Goal: Transaction & Acquisition: Purchase product/service

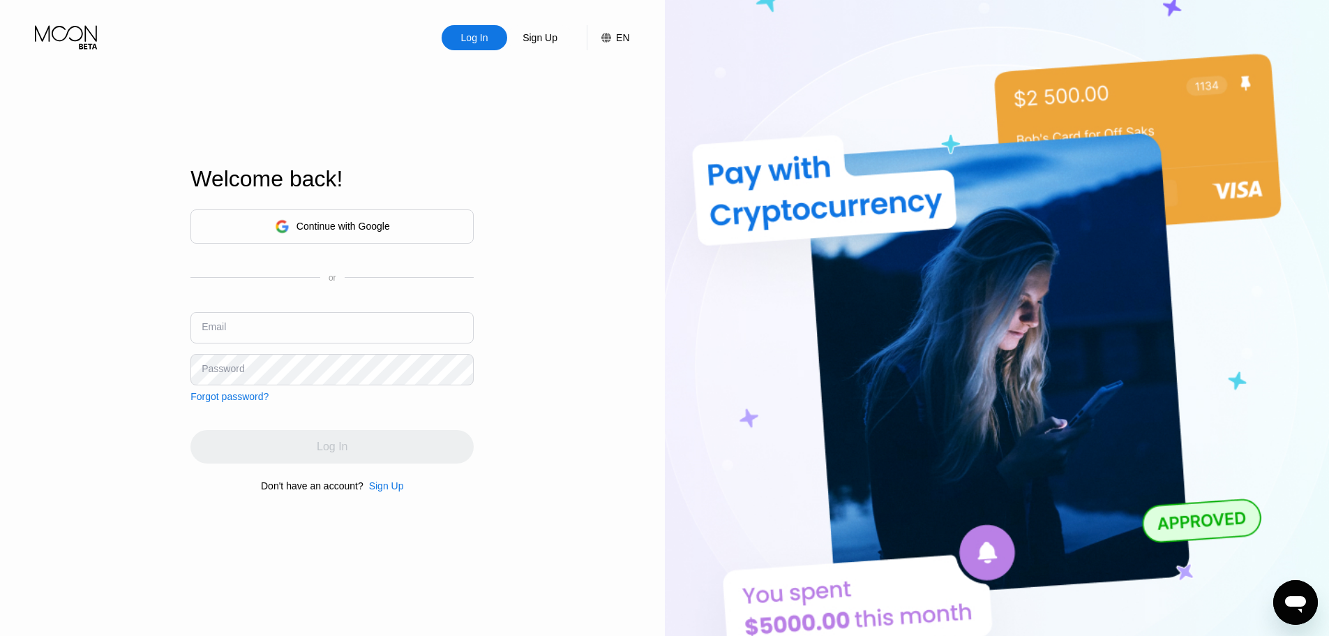
type input "[EMAIL_ADDRESS][DOMAIN_NAME]"
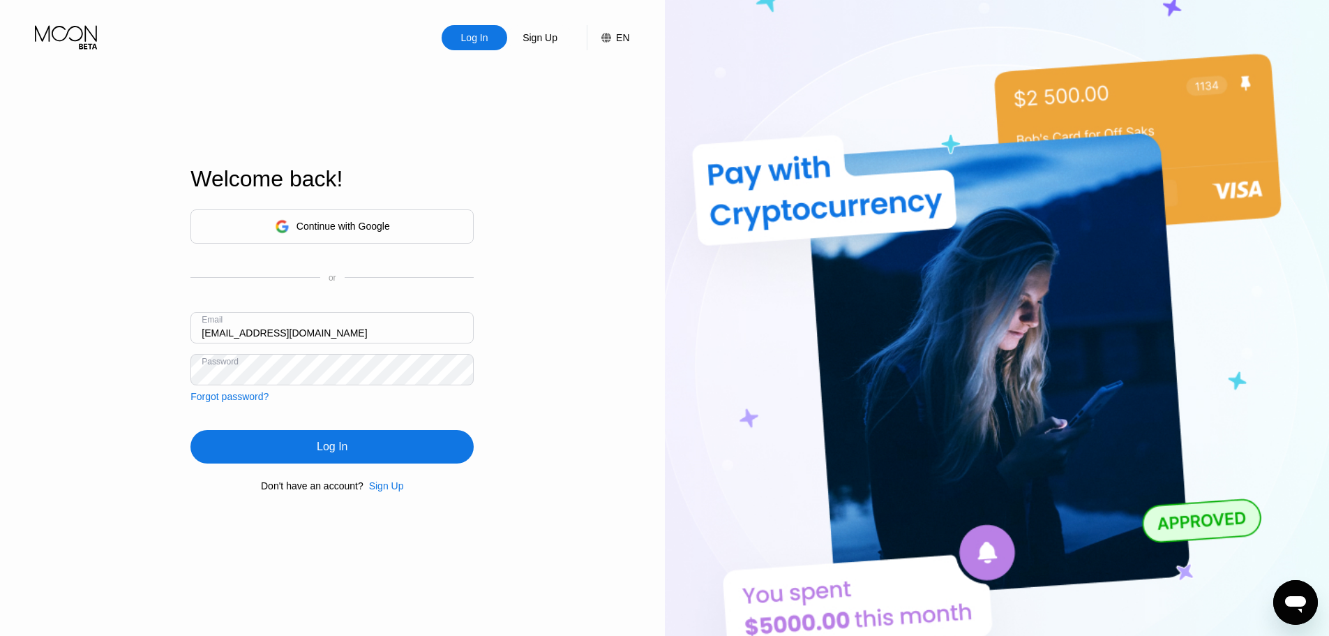
click at [332, 334] on input "[EMAIL_ADDRESS][DOMAIN_NAME]" at bounding box center [331, 327] width 283 height 31
click at [239, 449] on div "Log In" at bounding box center [331, 446] width 283 height 33
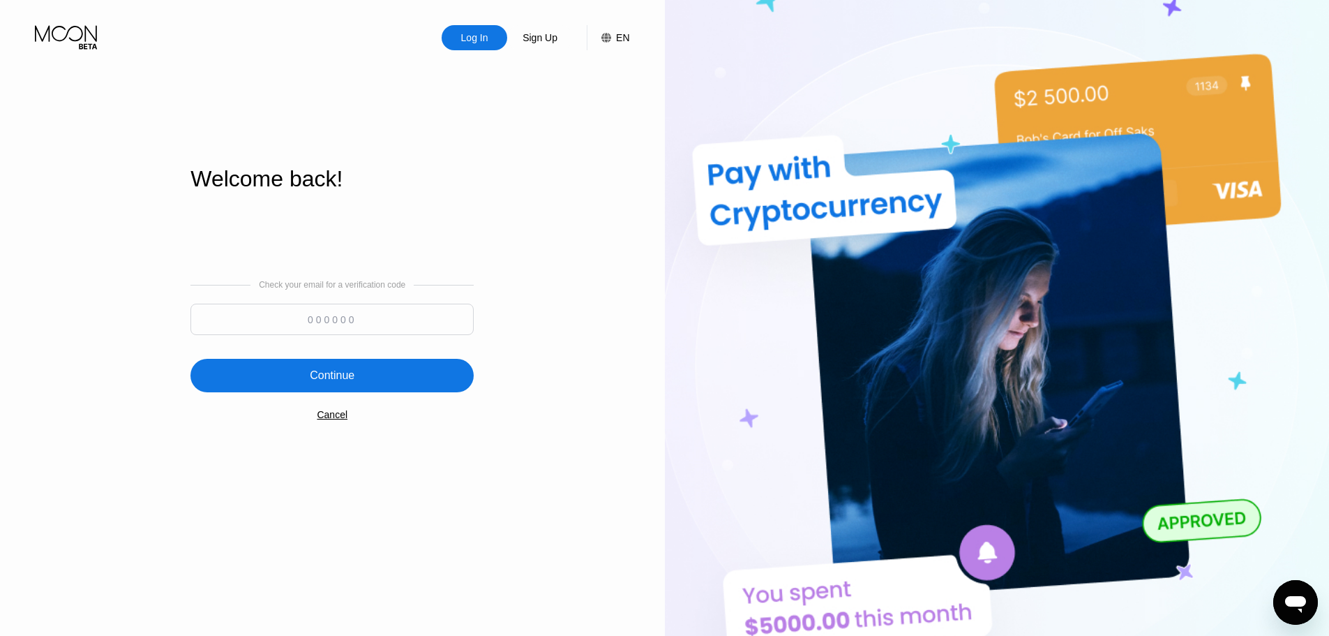
click at [350, 323] on input at bounding box center [331, 319] width 283 height 31
paste input "665209"
type input "665209"
click at [354, 387] on div "Continue" at bounding box center [331, 375] width 283 height 33
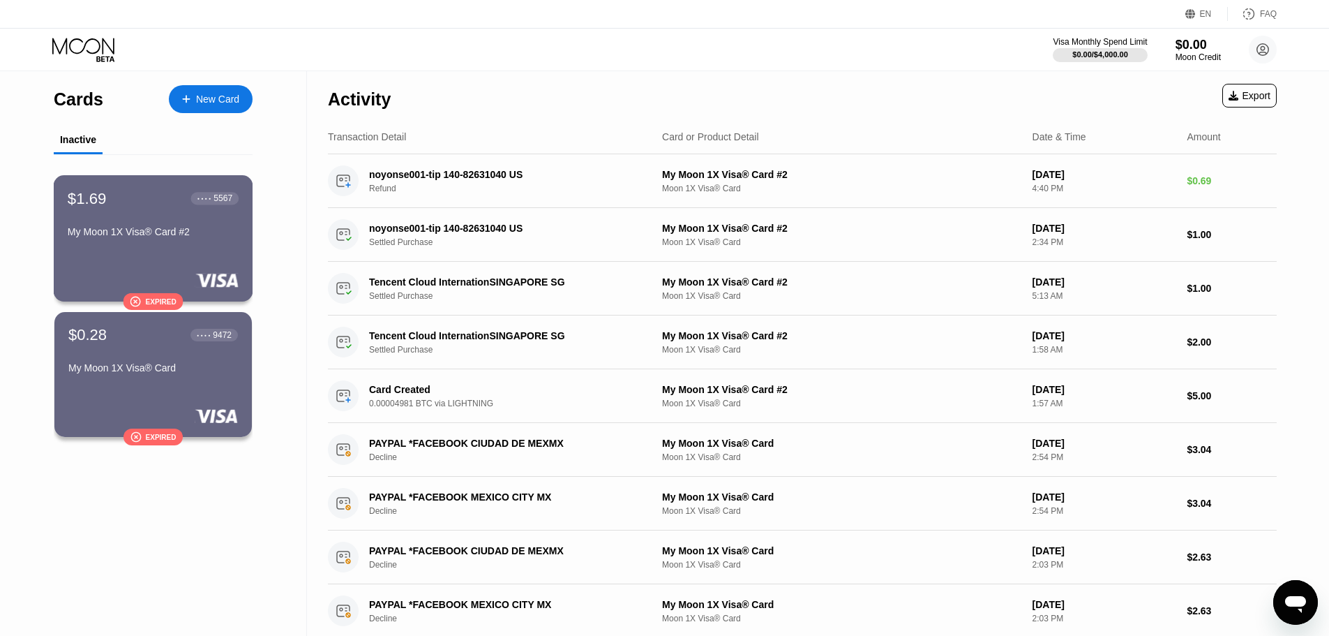
click at [155, 305] on div "Expired" at bounding box center [160, 301] width 31 height 8
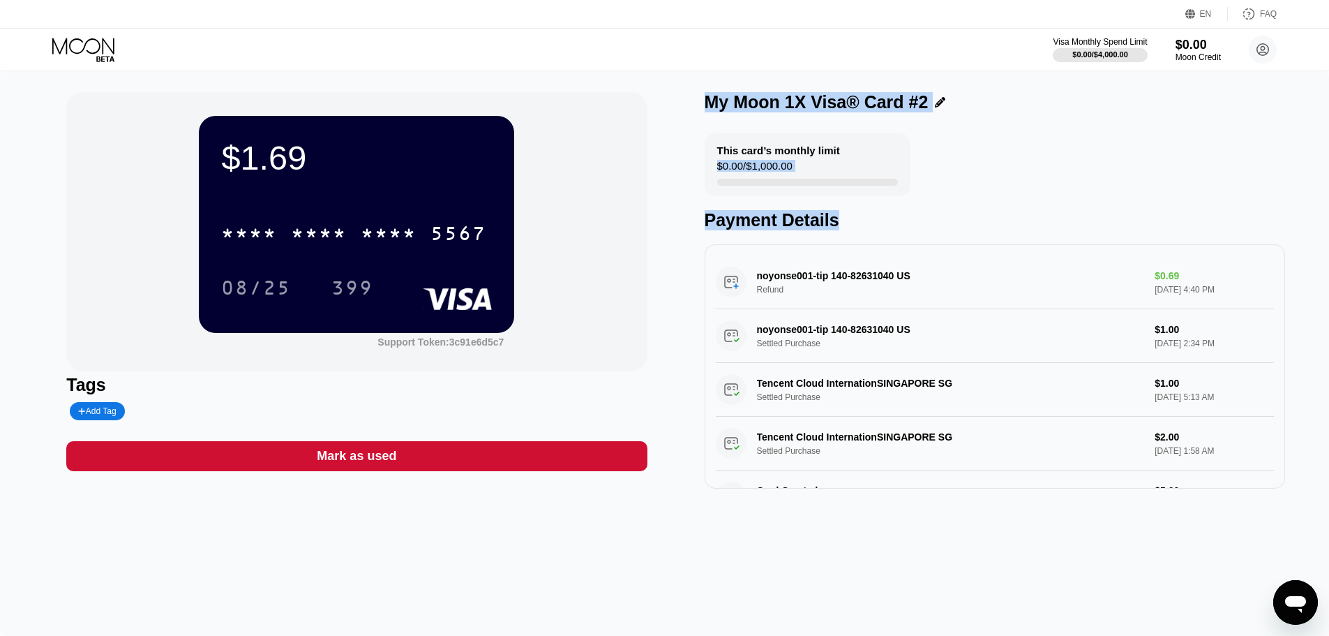
drag, startPoint x: 845, startPoint y: 226, endPoint x: 700, endPoint y: 108, distance: 187.0
click at [700, 108] on div "$1.69 * * * * * * * * * * * * 5567 08/25 399 Support Token: 3c91e6d5c7 Tags Add…" at bounding box center [664, 290] width 1197 height 396
drag, startPoint x: 700, startPoint y: 108, endPoint x: 710, endPoint y: 120, distance: 15.8
click at [710, 120] on div "$1.69 * * * * * * * * * * * * 5567 08/25 399 Support Token: 3c91e6d5c7 Tags Add…" at bounding box center [664, 290] width 1197 height 396
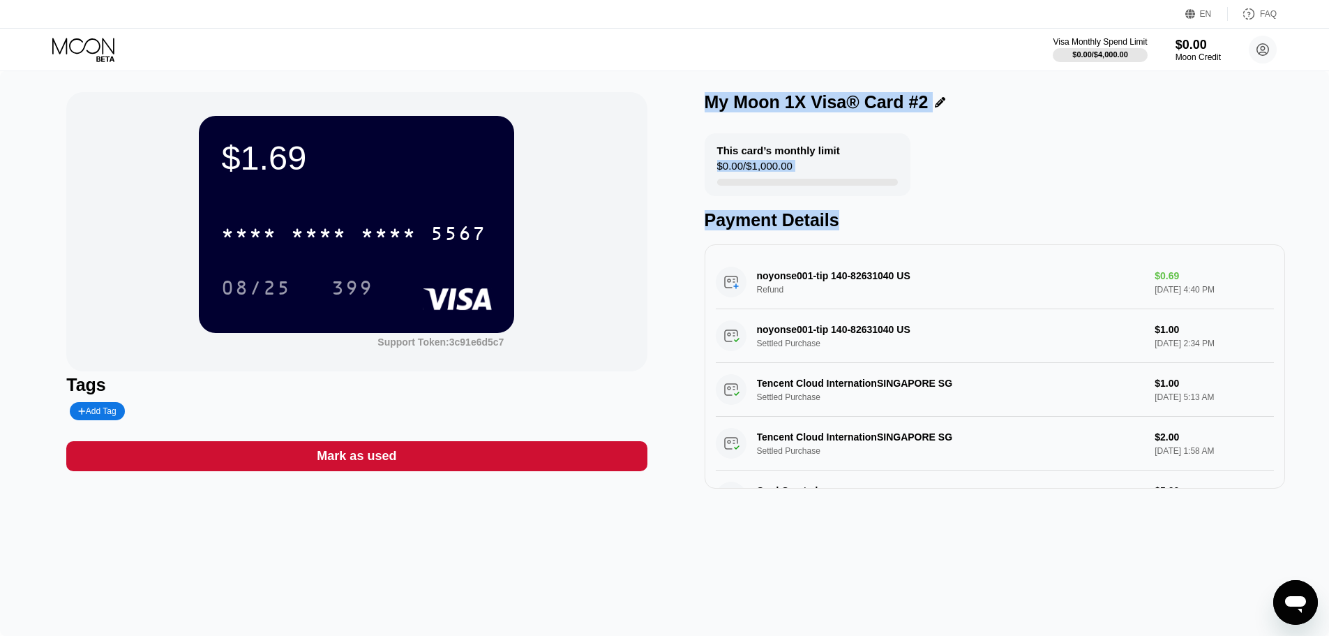
click at [789, 172] on div "$0.00 / $1,000.00" at bounding box center [754, 169] width 75 height 19
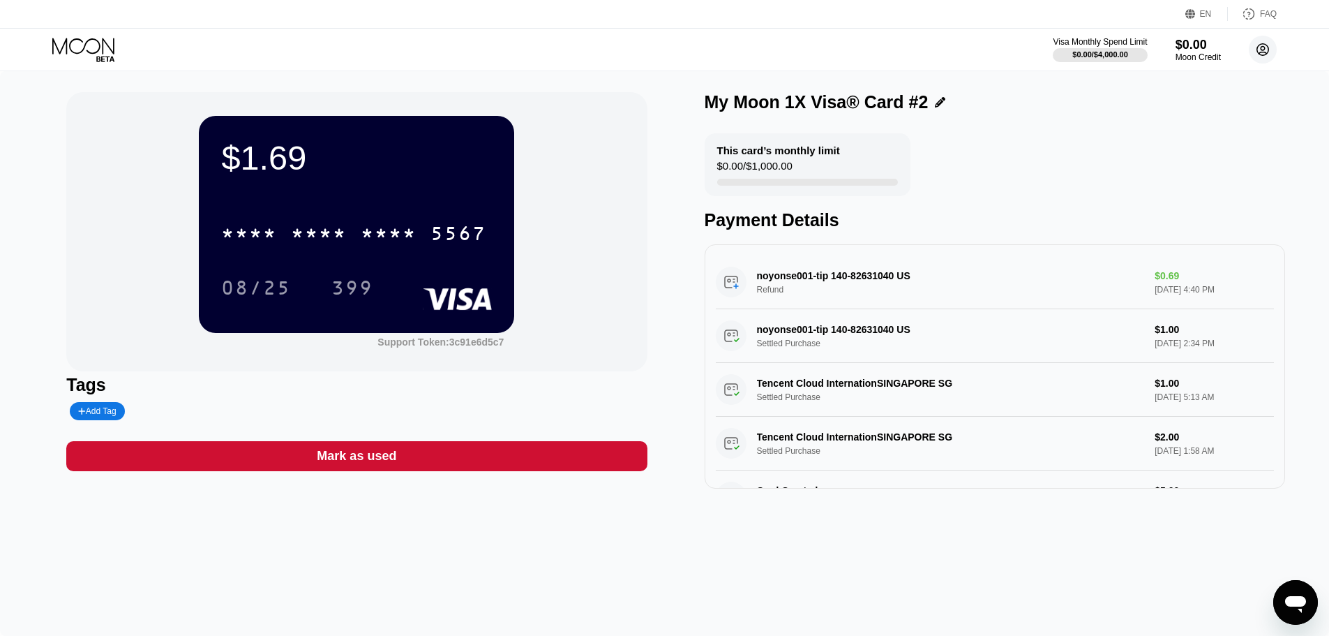
click at [1269, 52] on circle at bounding box center [1263, 50] width 28 height 28
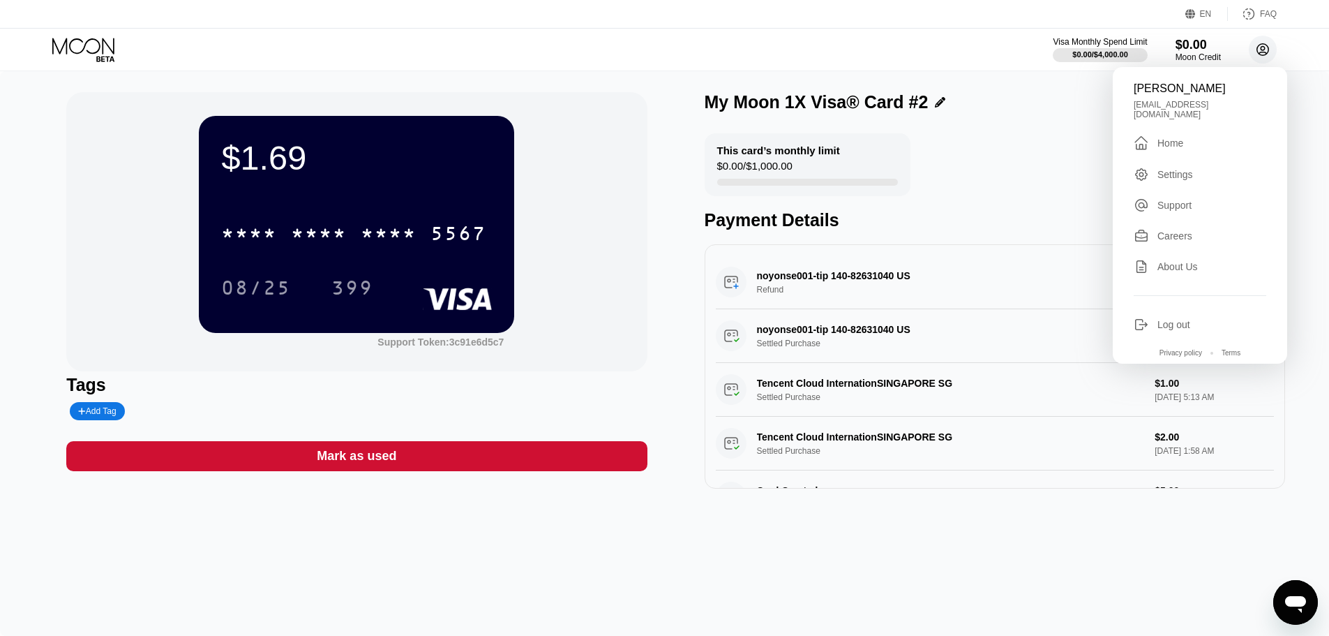
click at [1269, 52] on circle at bounding box center [1263, 50] width 28 height 28
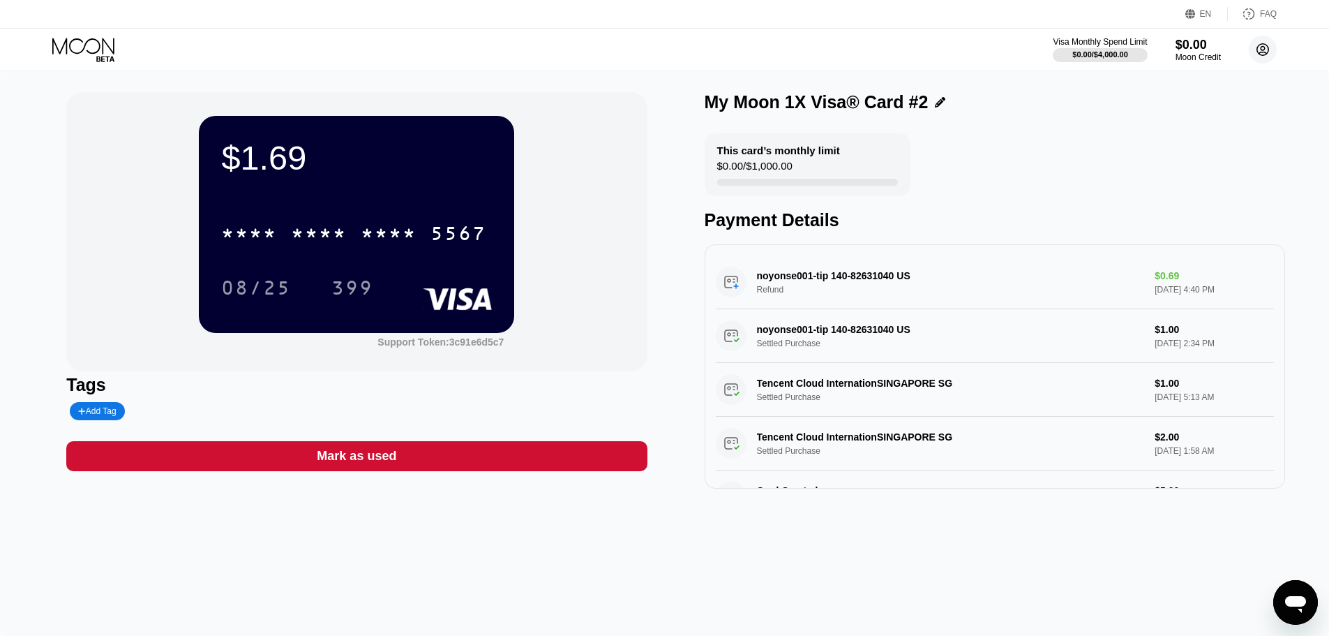
click at [1269, 52] on circle at bounding box center [1263, 50] width 28 height 28
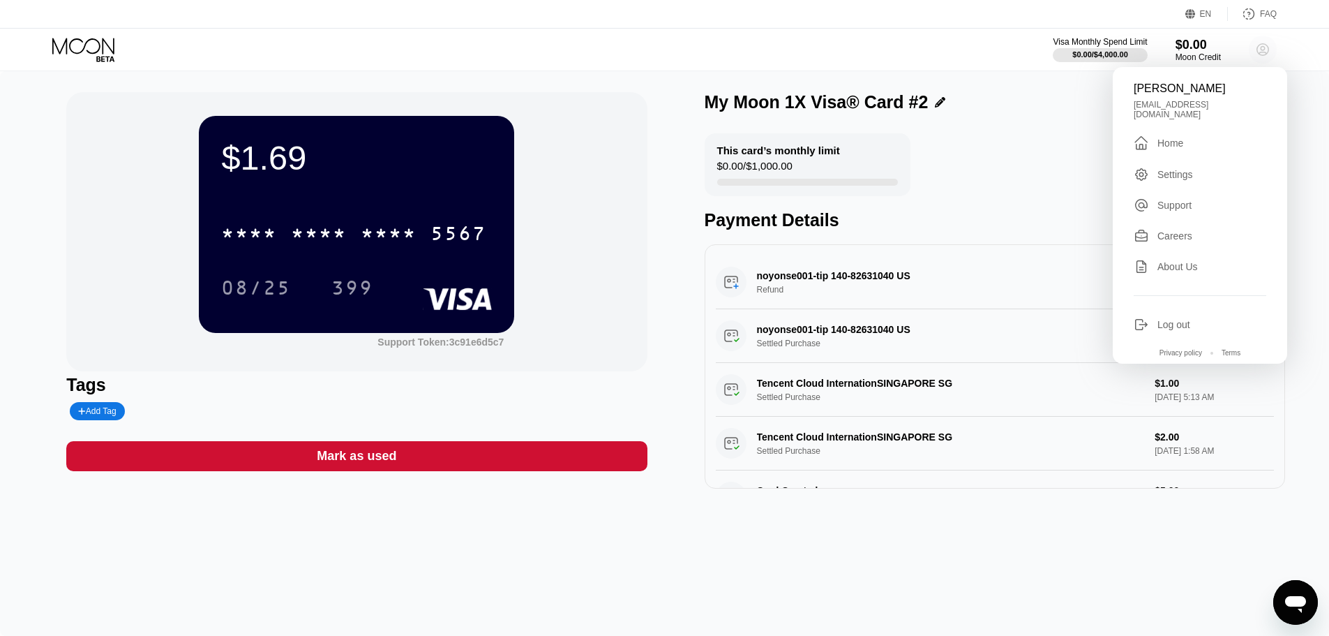
click at [1269, 52] on circle at bounding box center [1263, 50] width 28 height 28
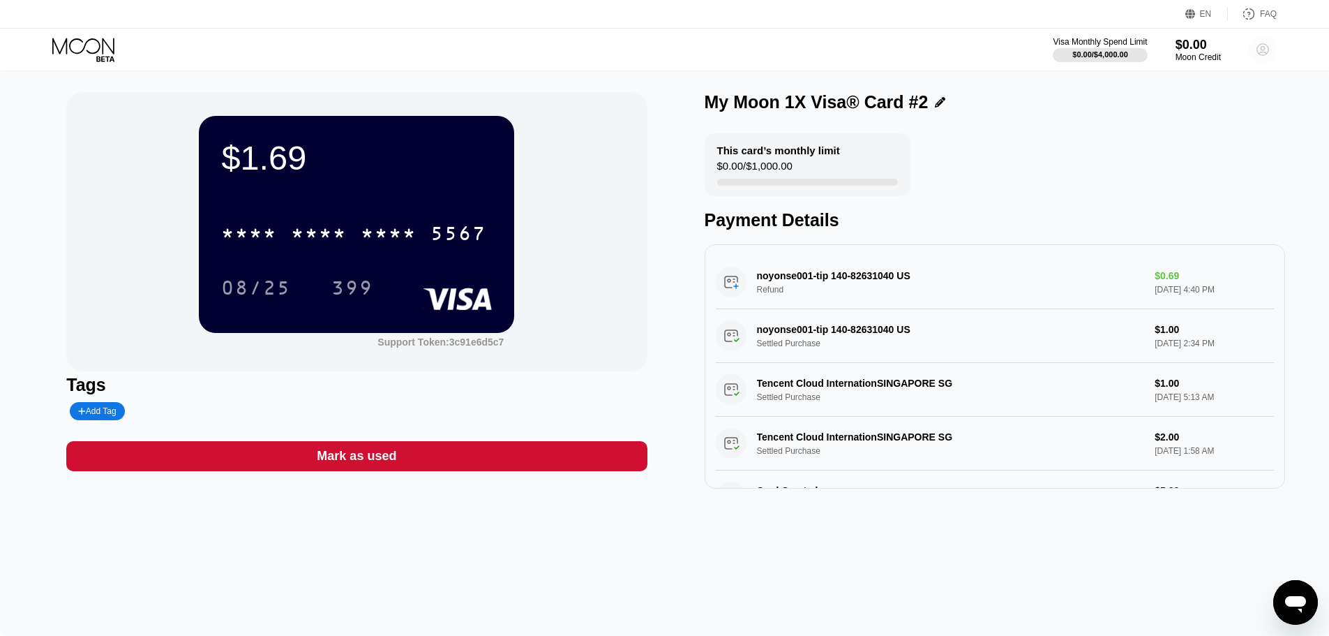
click at [1269, 52] on circle at bounding box center [1263, 50] width 28 height 28
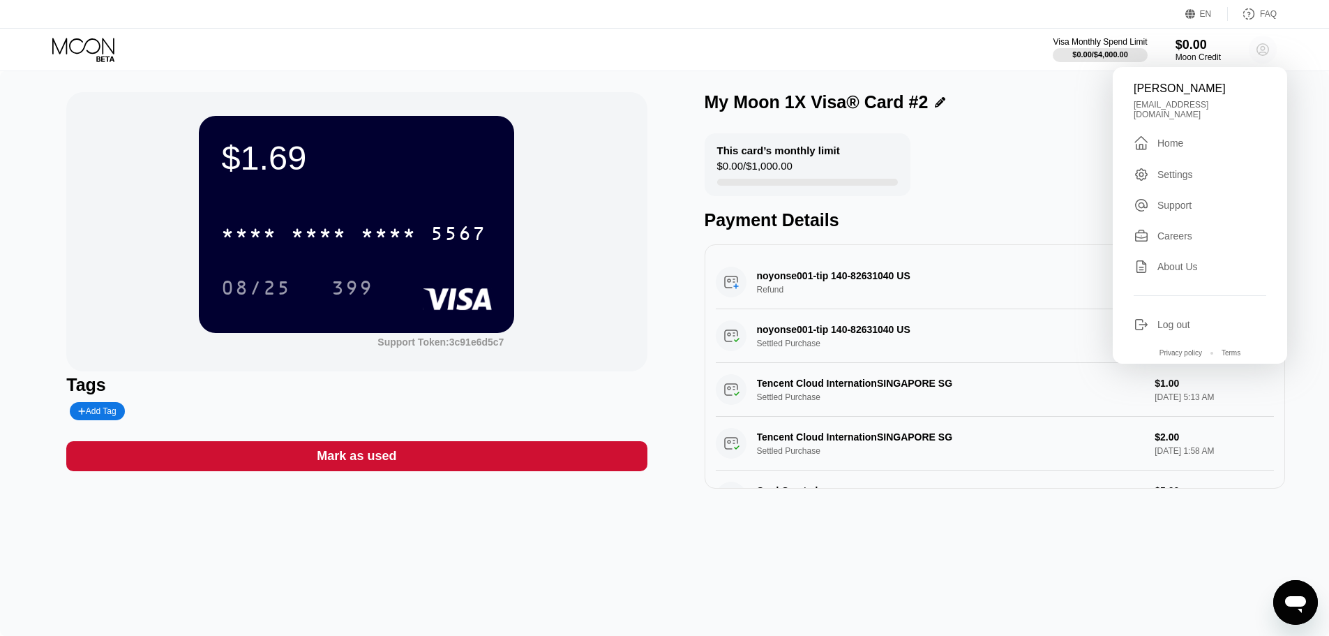
click at [1269, 52] on circle at bounding box center [1263, 50] width 28 height 28
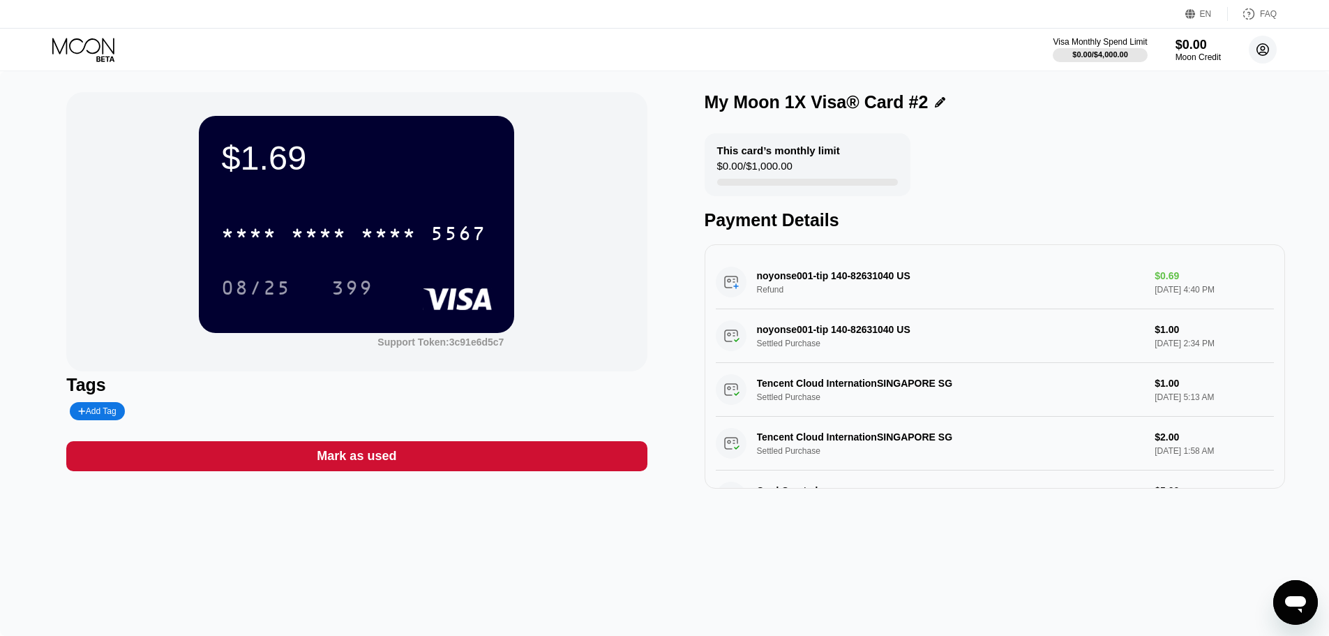
click at [1269, 52] on circle at bounding box center [1263, 50] width 28 height 28
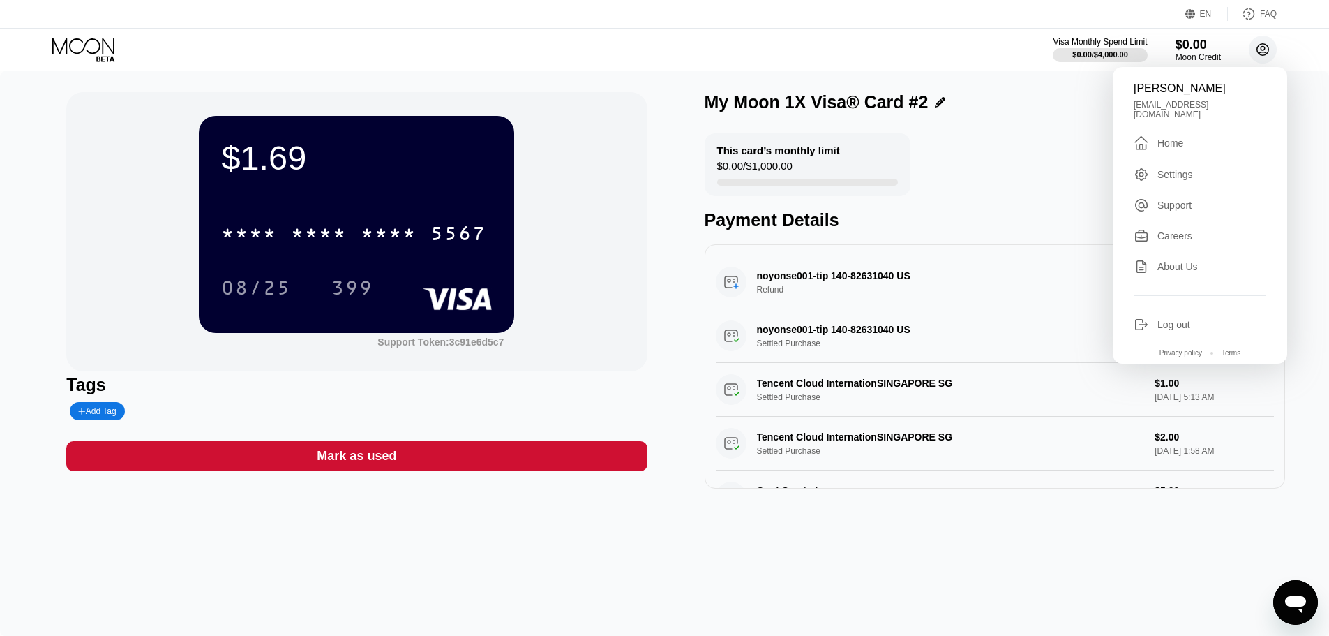
click at [1269, 52] on circle at bounding box center [1263, 50] width 28 height 28
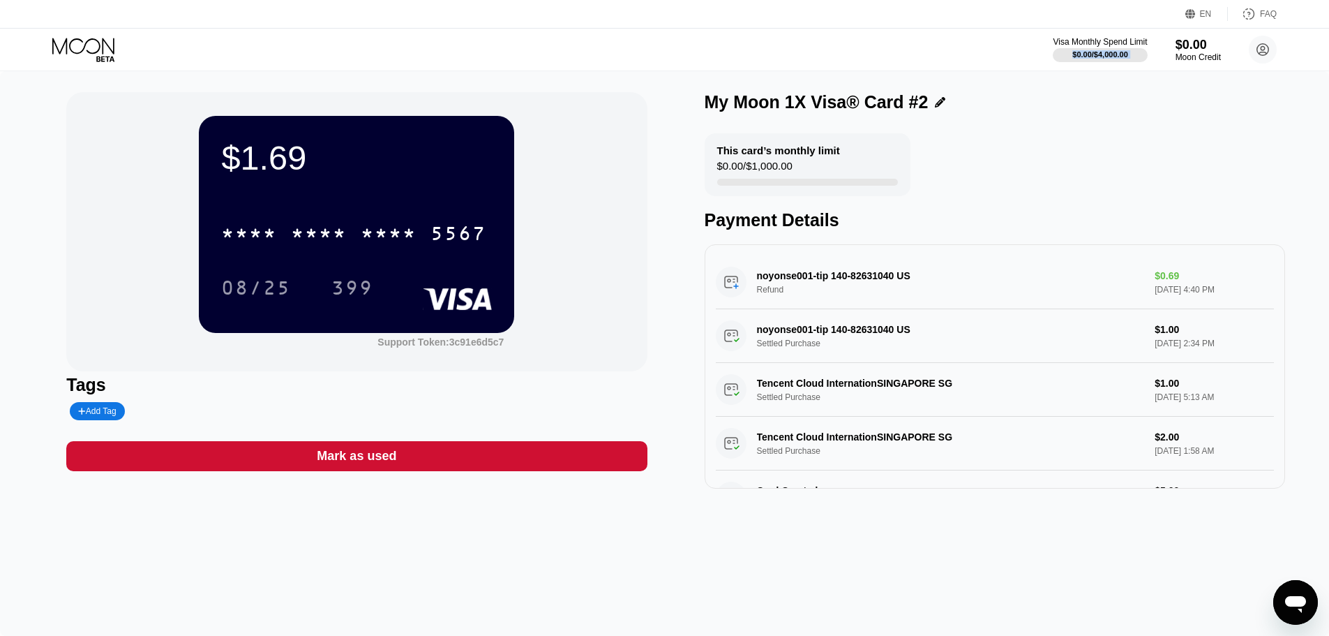
drag, startPoint x: 140, startPoint y: 63, endPoint x: 1007, endPoint y: 63, distance: 866.6
click at [1007, 63] on div "Visa Monthly Spend Limit $0.00 / $4,000.00 $0.00 Moon Credit Nadim Mahmud nadim…" at bounding box center [664, 50] width 1329 height 42
click at [101, 45] on icon at bounding box center [84, 50] width 65 height 24
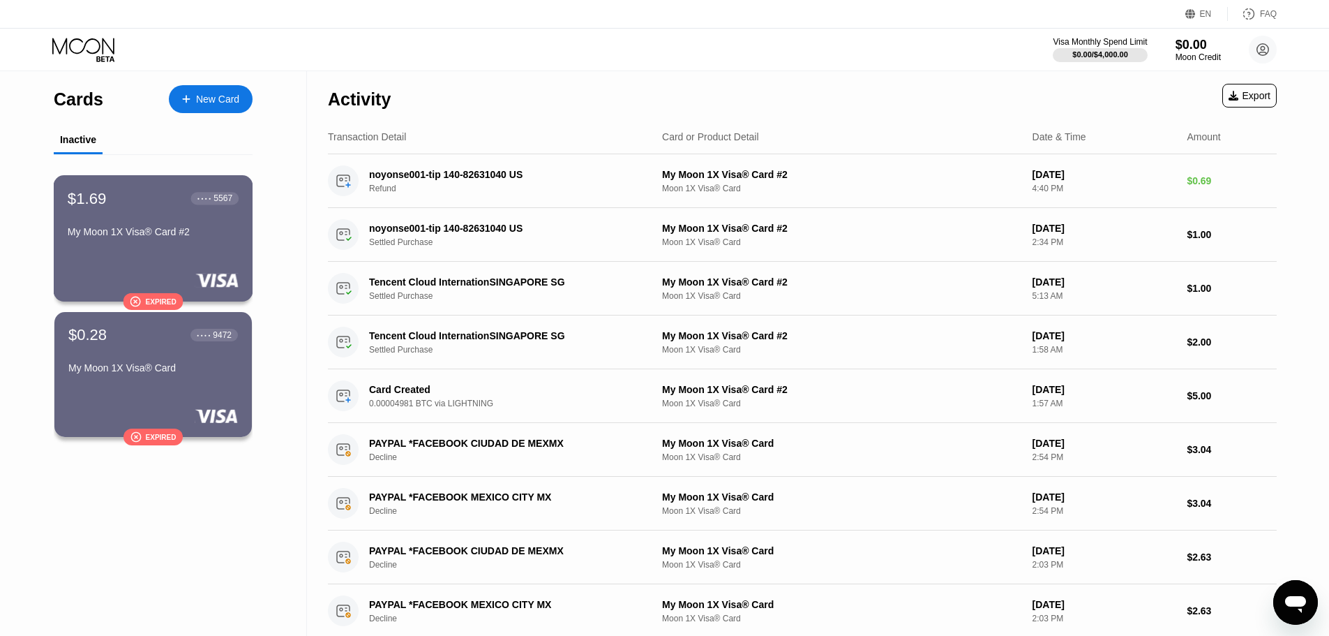
click at [156, 227] on div "$1.69 ● ● ● ● 5567 My Moon 1X Visa® Card #2" at bounding box center [153, 216] width 171 height 54
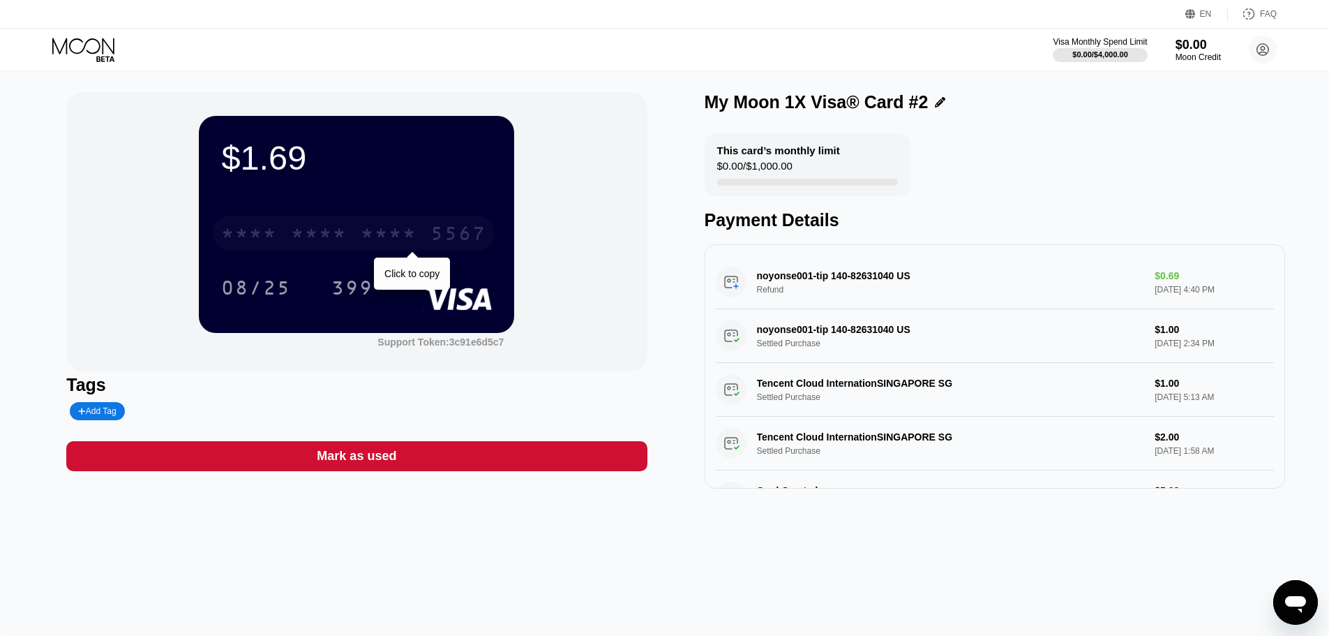
click at [393, 220] on div "* * * * * * * * * * * * 5567" at bounding box center [354, 233] width 282 height 35
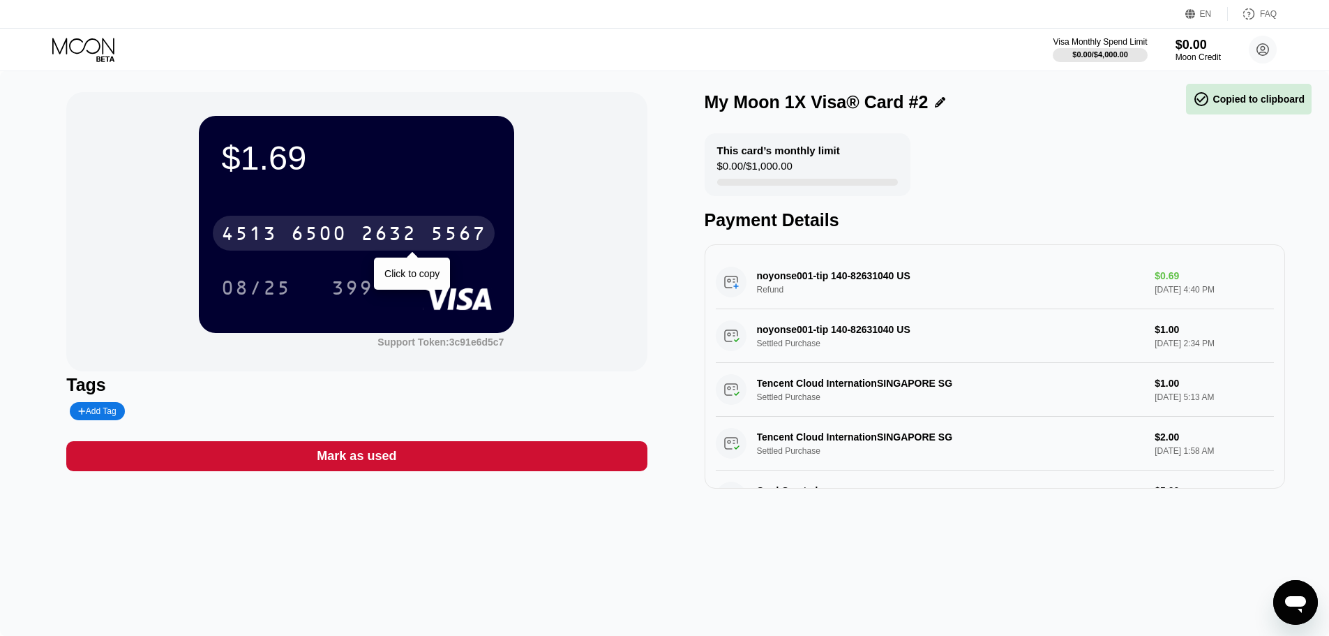
click at [393, 220] on div "4513 6500 2632 5567" at bounding box center [354, 233] width 282 height 35
click at [393, 220] on div "* * * * * * * * * * * * 5567" at bounding box center [354, 233] width 282 height 35
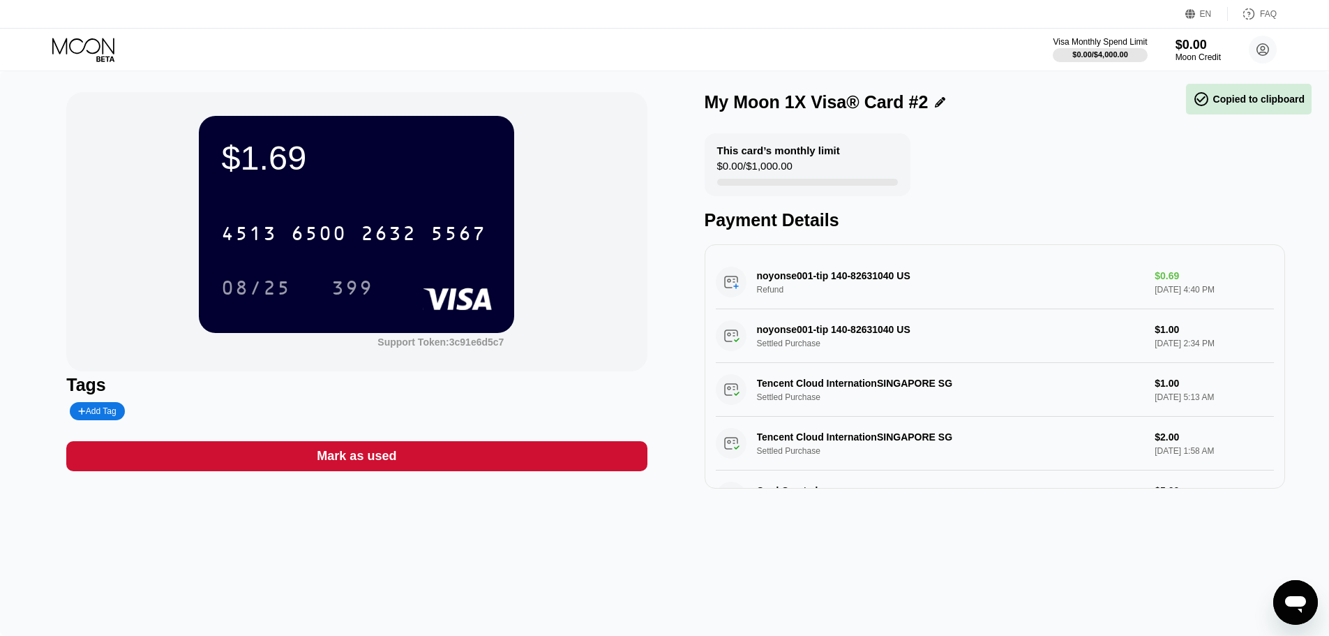
click at [59, 39] on icon at bounding box center [84, 50] width 65 height 24
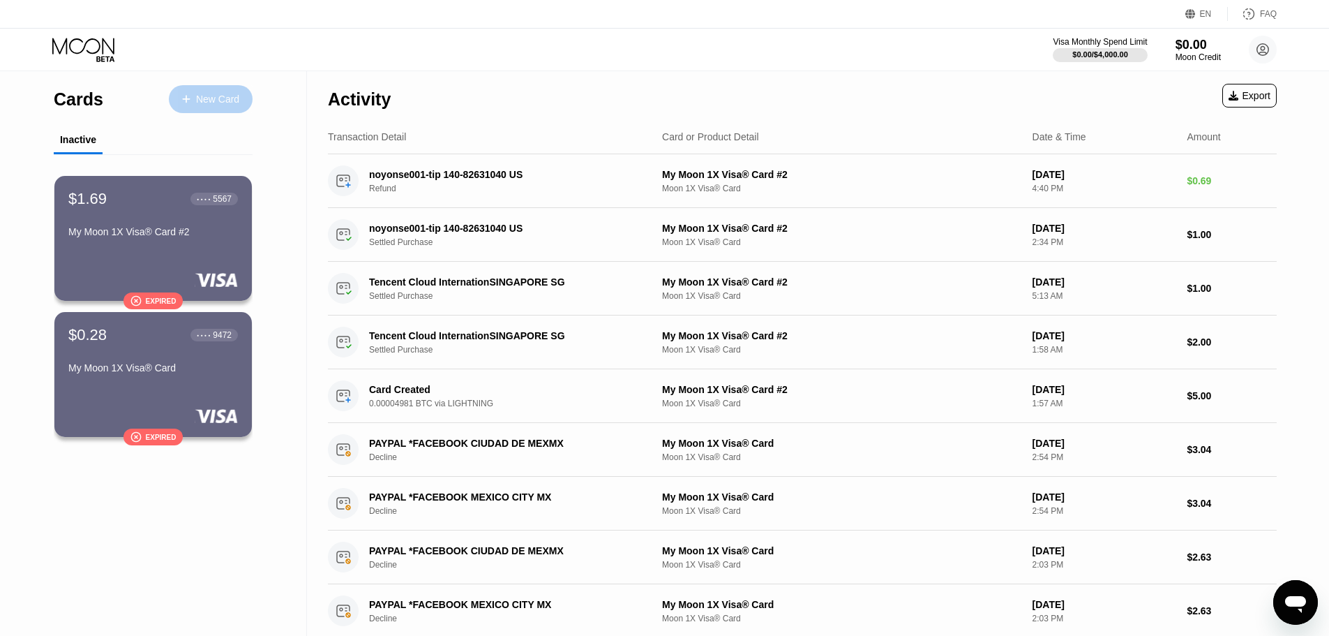
click at [248, 100] on div "New Card" at bounding box center [211, 99] width 84 height 28
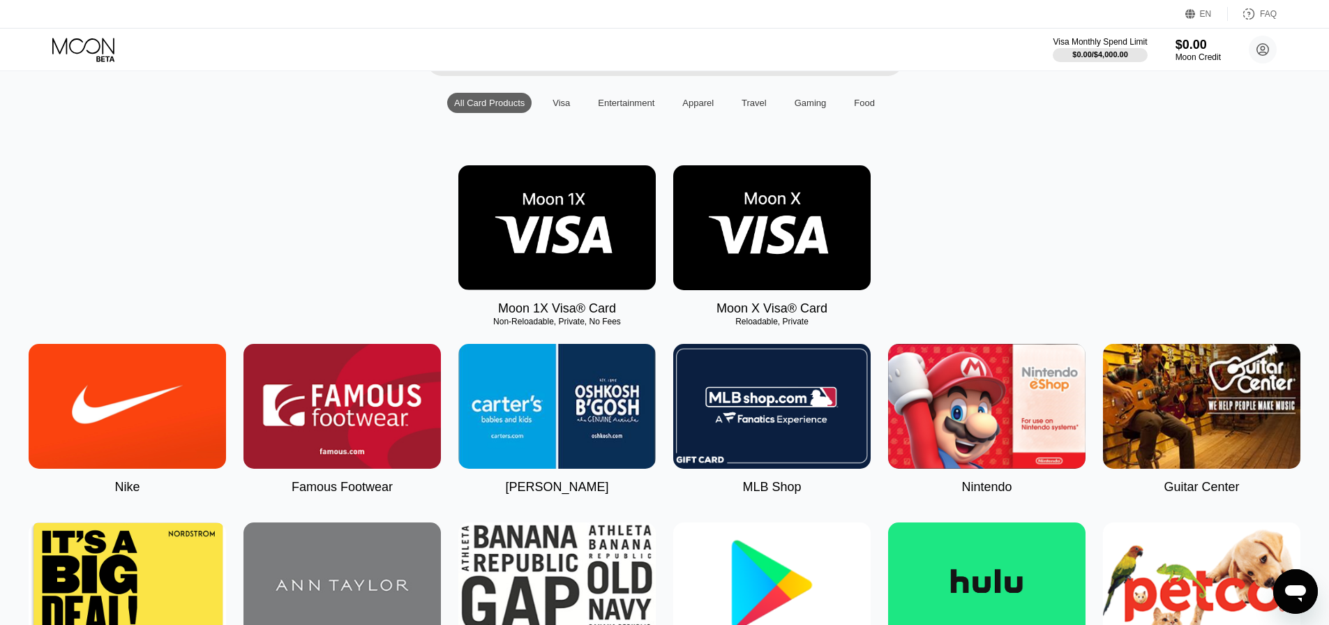
scroll to position [140, 0]
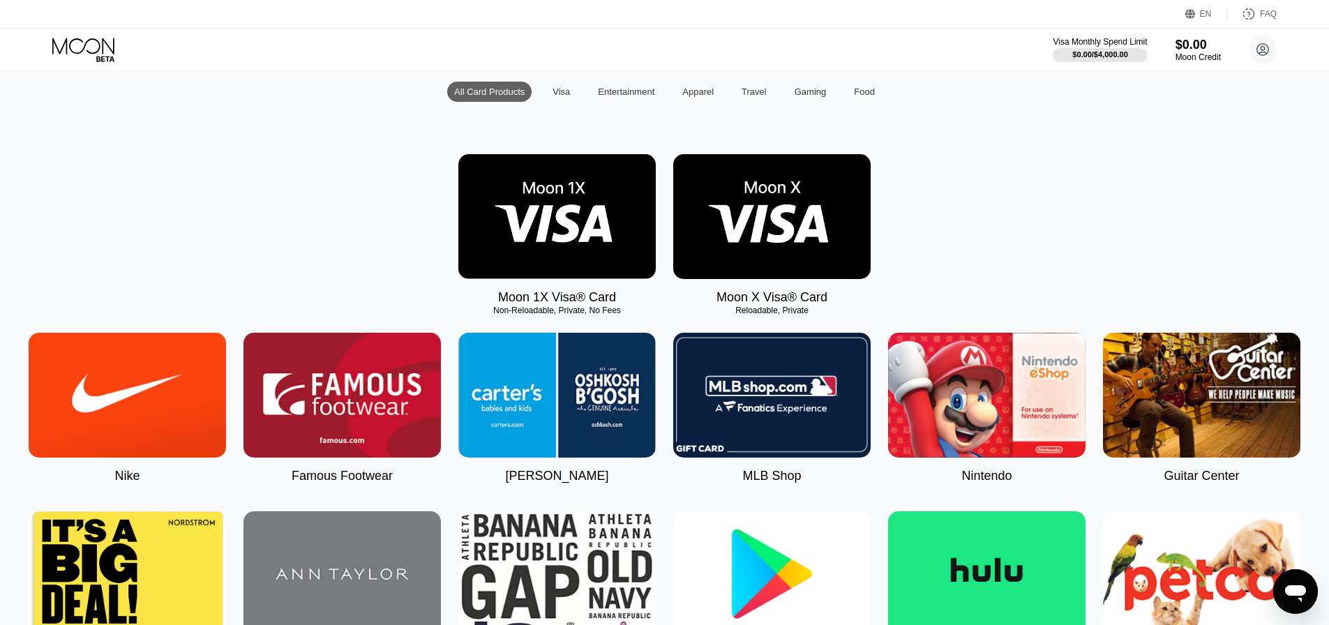
click at [551, 267] on img at bounding box center [556, 216] width 197 height 125
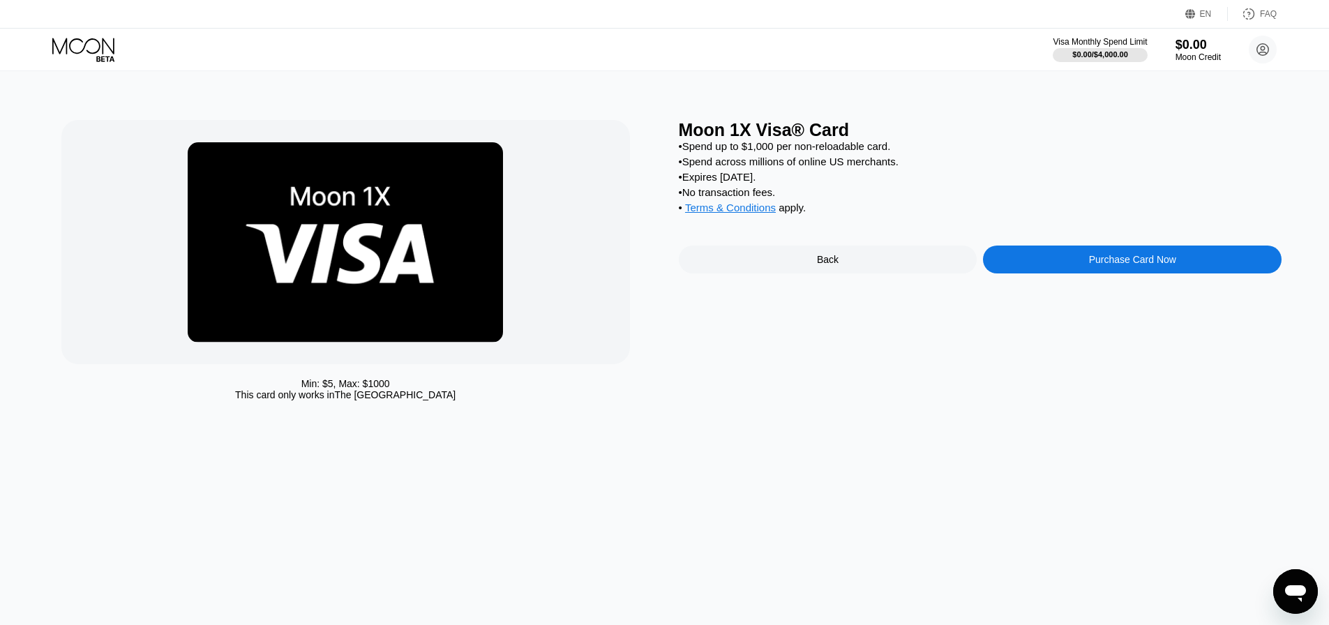
click at [1089, 265] on div "Purchase Card Now" at bounding box center [1132, 259] width 87 height 11
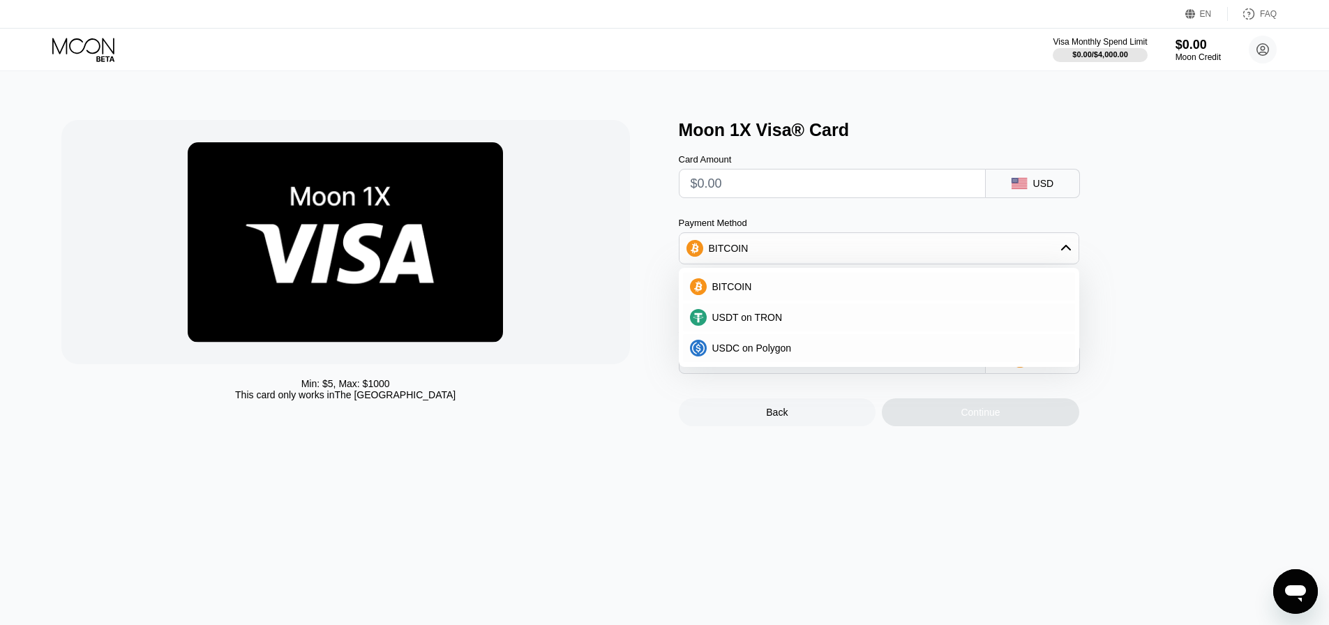
click at [647, 284] on div "Min: $ 5 , Max: $ 1000 This card only works in The United States" at bounding box center [363, 273] width 604 height 306
click at [1069, 241] on div "BITCOIN" at bounding box center [879, 248] width 399 height 28
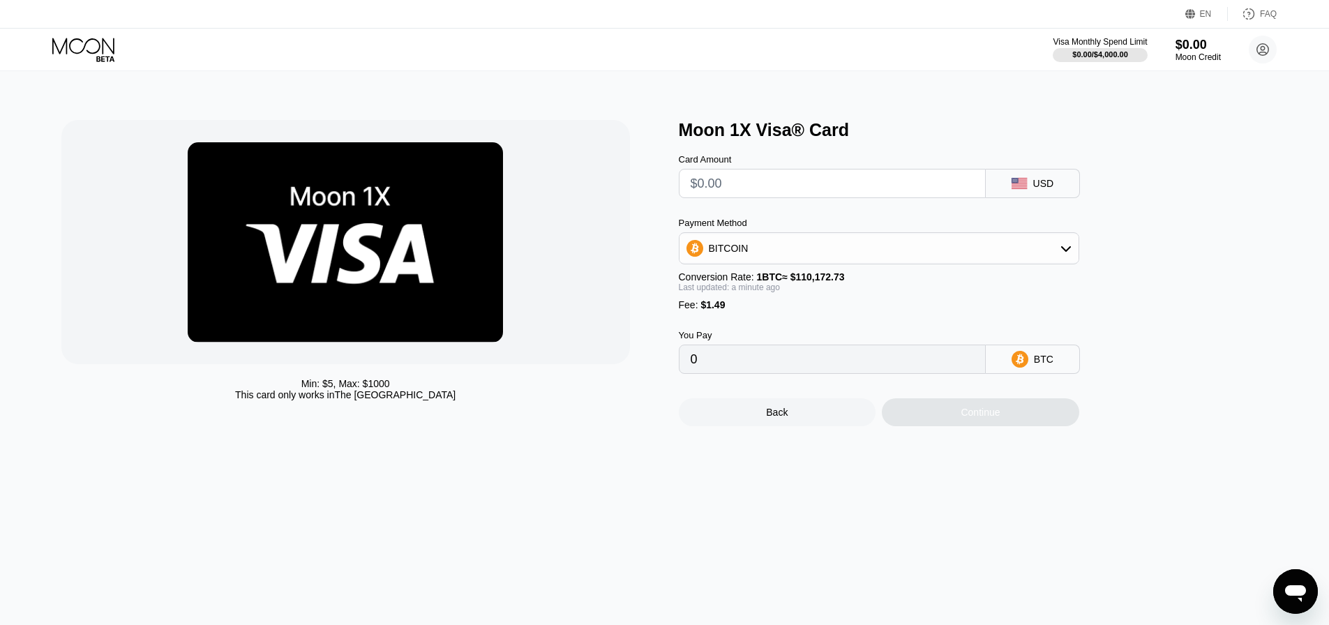
drag, startPoint x: 727, startPoint y: 320, endPoint x: 674, endPoint y: 282, distance: 65.5
click at [674, 282] on div "Min: $ 5 , Max: $ 1000 This card only works in The United States Moon 1X Visa® …" at bounding box center [664, 273] width 1207 height 306
drag, startPoint x: 674, startPoint y: 282, endPoint x: 710, endPoint y: 317, distance: 50.3
click at [710, 317] on div "Min: $ 5 , Max: $ 1000 This card only works in The United States Moon 1X Visa® …" at bounding box center [664, 273] width 1207 height 306
click at [710, 310] on span "$1.49" at bounding box center [713, 304] width 24 height 11
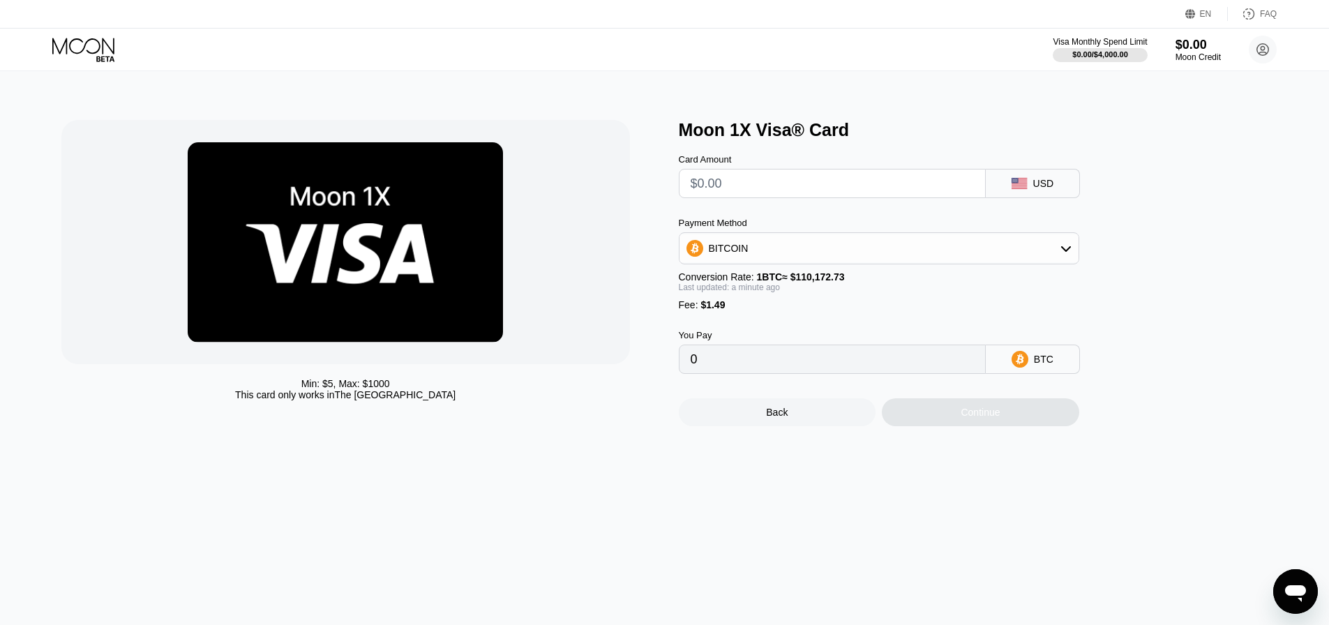
click at [770, 361] on input "0" at bounding box center [832, 359] width 283 height 28
click at [762, 425] on div "Back" at bounding box center [777, 412] width 197 height 28
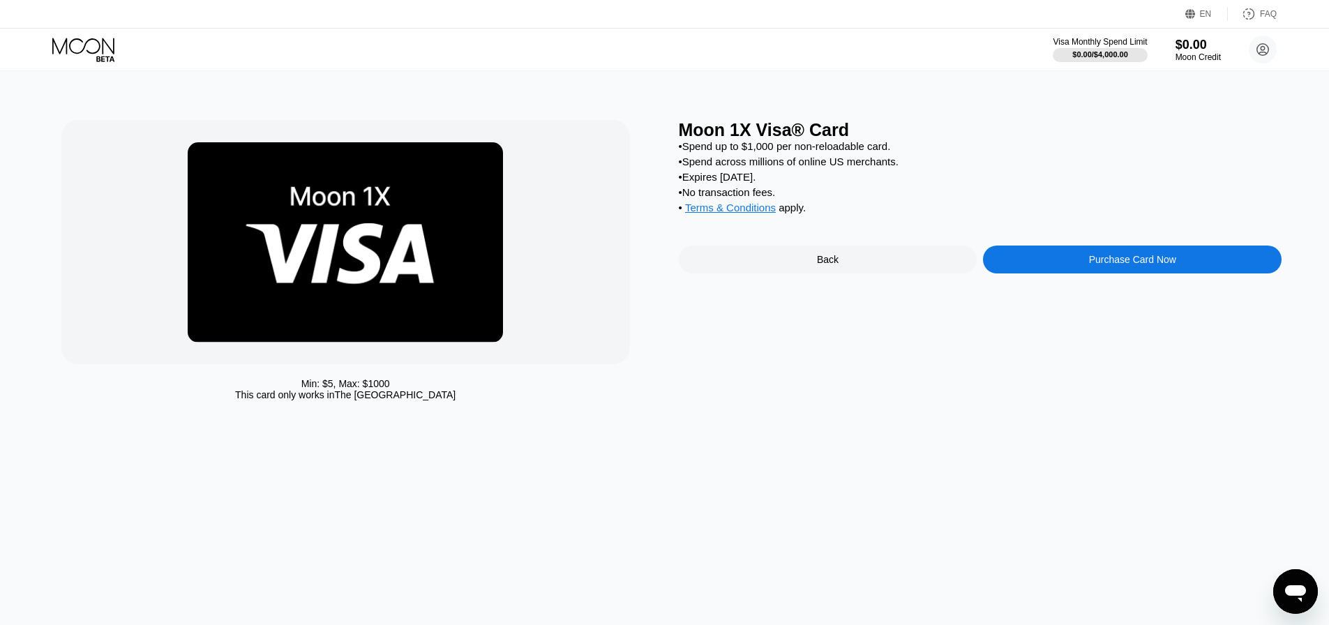
click at [824, 265] on div "Back" at bounding box center [828, 259] width 22 height 11
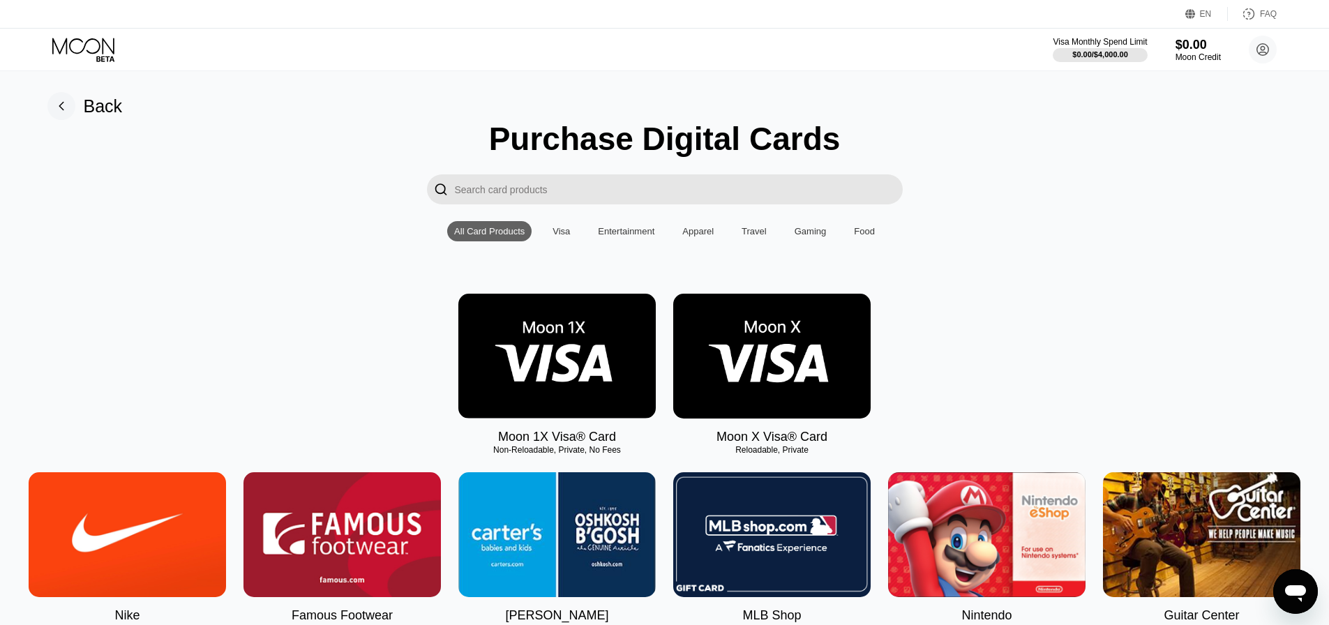
click at [737, 341] on img at bounding box center [771, 356] width 197 height 125
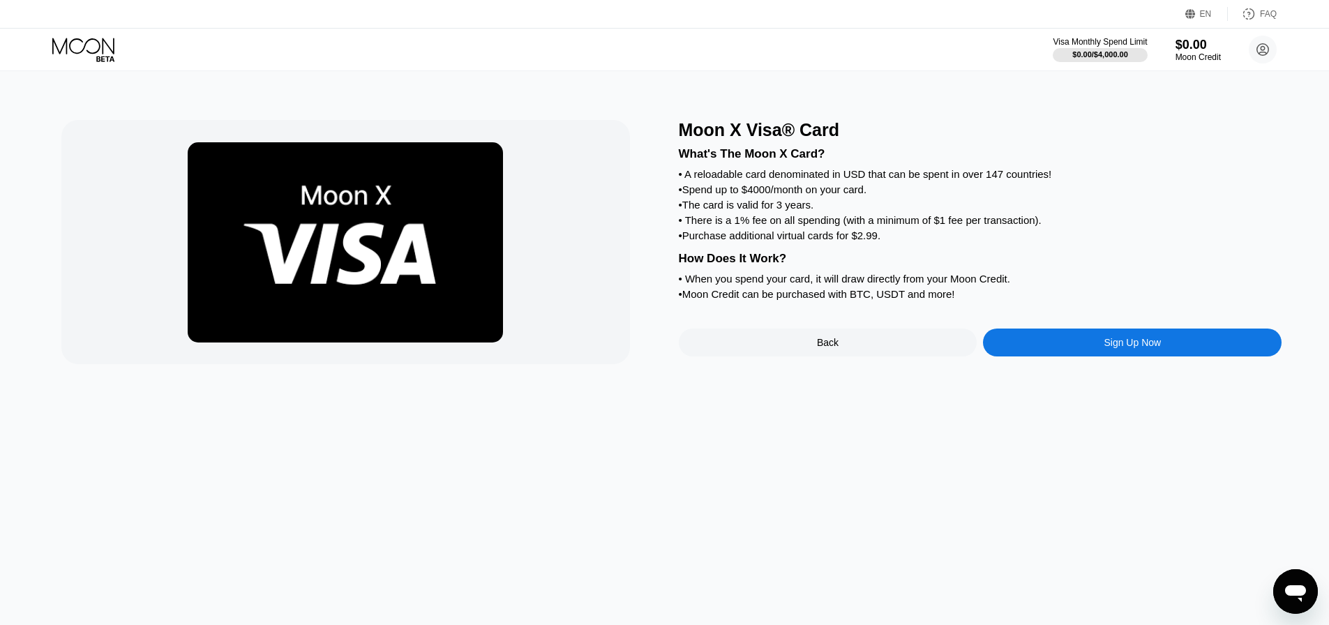
click at [819, 380] on div "Moon X Visa® Card What's The Moon X Card? • A reloadable card denominated in US…" at bounding box center [665, 348] width 1340 height 554
click at [820, 357] on div "Back" at bounding box center [828, 343] width 299 height 28
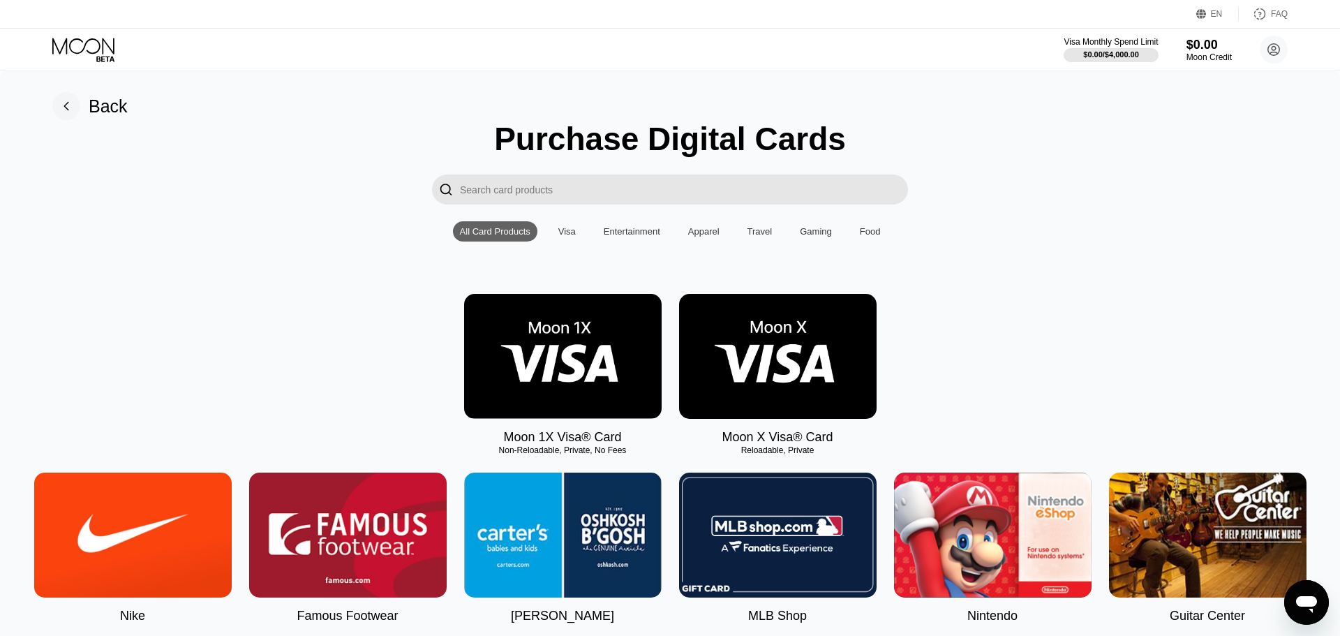
click at [557, 232] on div "Visa" at bounding box center [566, 231] width 31 height 20
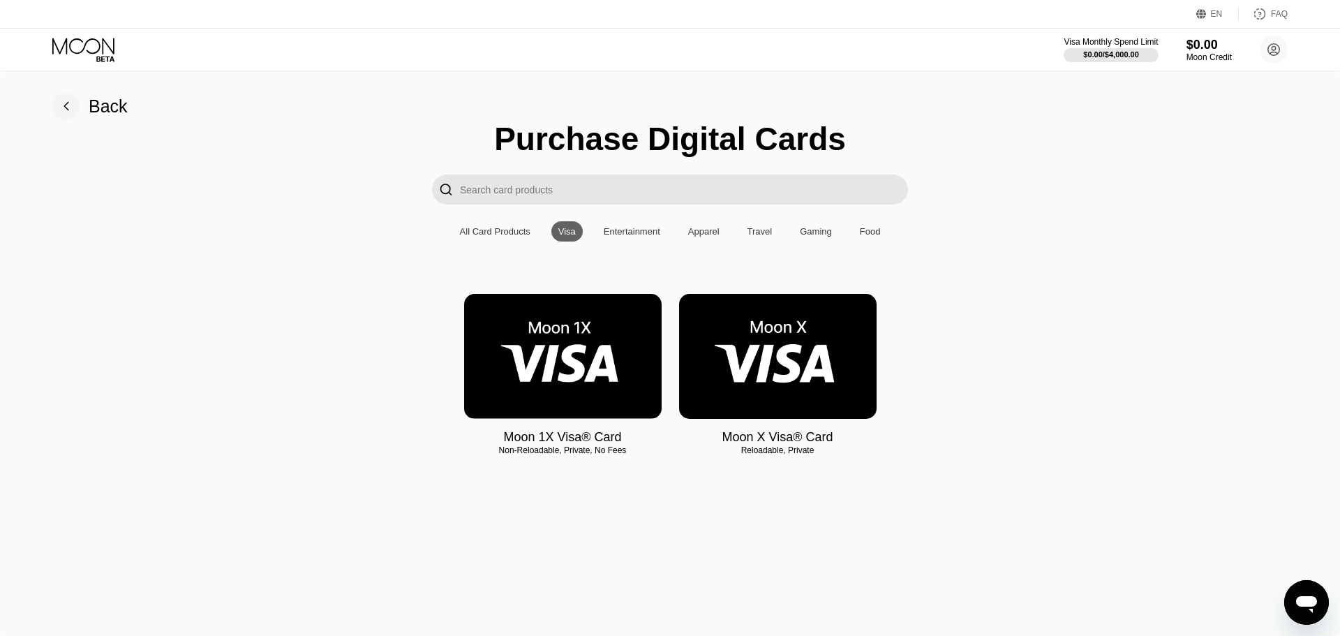
click at [511, 232] on div "All Card Products" at bounding box center [495, 231] width 70 height 10
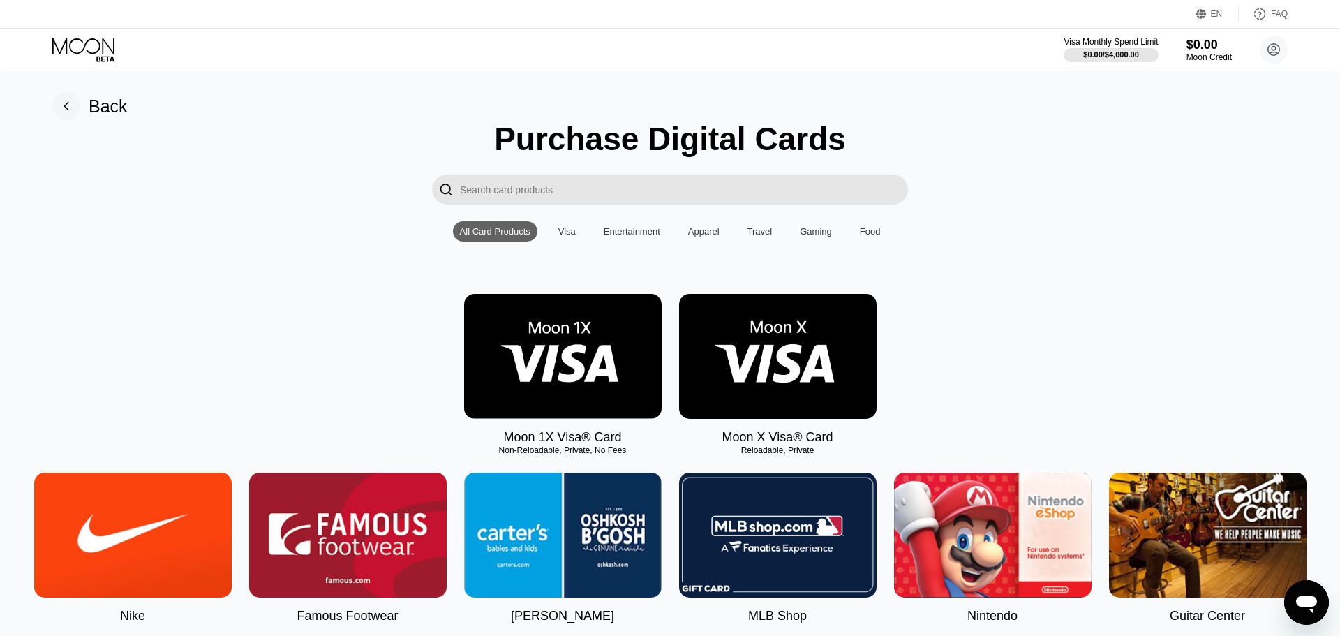
click at [561, 349] on img at bounding box center [562, 356] width 197 height 125
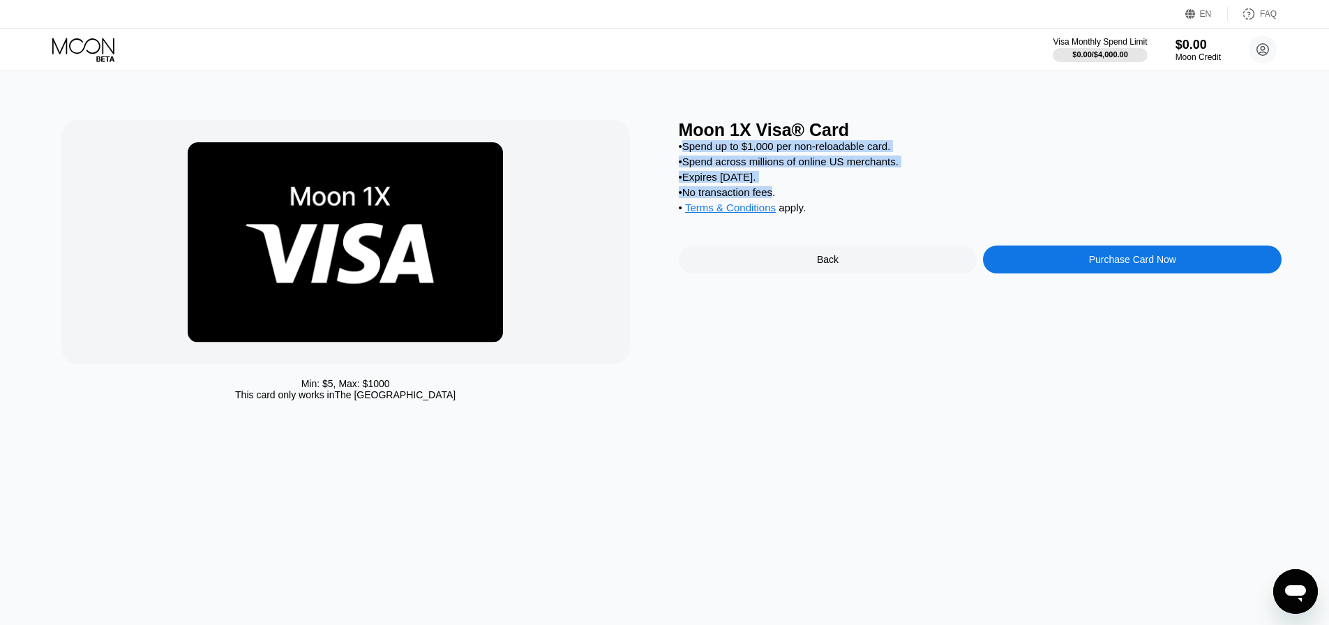
drag, startPoint x: 774, startPoint y: 203, endPoint x: 688, endPoint y: 151, distance: 101.1
click at [688, 151] on div "• Spend up to $1,000 per non-reloadable card. • Spend across millions of online…" at bounding box center [981, 180] width 604 height 80
click at [688, 151] on div "• Spend up to $1,000 per non-reloadable card." at bounding box center [981, 146] width 604 height 12
drag, startPoint x: 688, startPoint y: 151, endPoint x: 779, endPoint y: 201, distance: 104.3
click at [779, 201] on div "• Spend up to $1,000 per non-reloadable card. • Spend across millions of online…" at bounding box center [981, 180] width 604 height 80
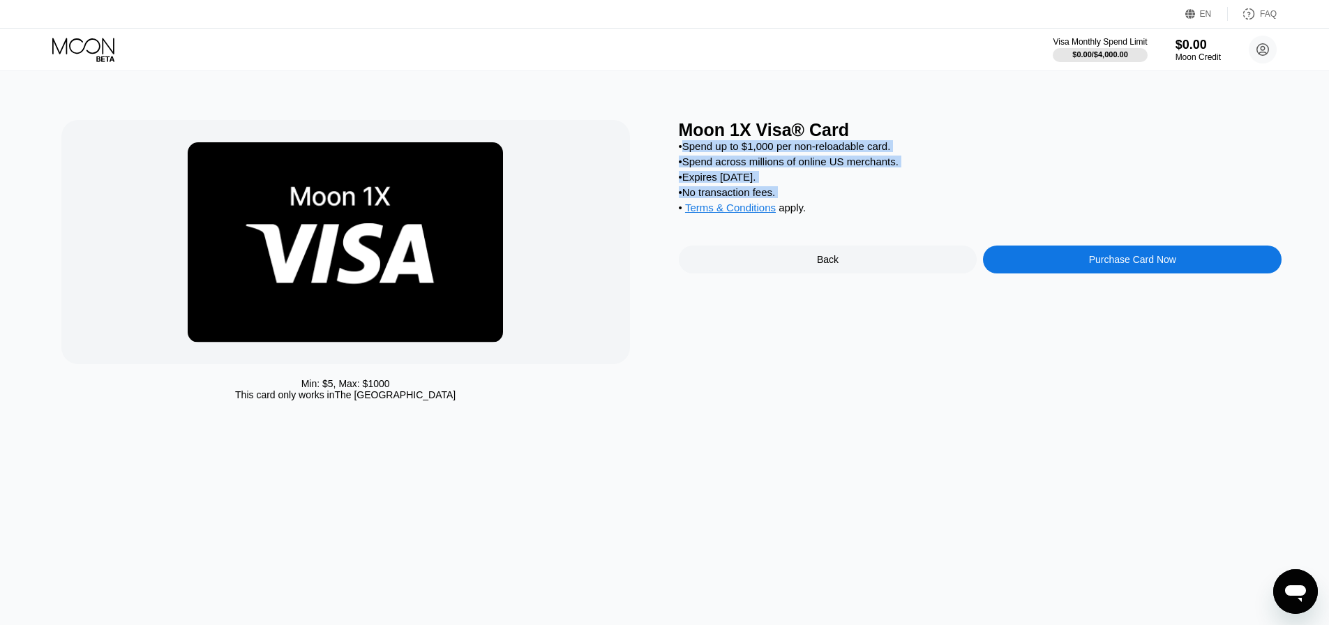
click at [779, 198] on div "• No transaction fees." at bounding box center [981, 192] width 604 height 12
drag, startPoint x: 779, startPoint y: 201, endPoint x: 646, endPoint y: 117, distance: 157.4
click at [646, 117] on div "Min: $ 5 , Max: $ 1000 This card only works in The United States Moon 1X Visa® …" at bounding box center [665, 348] width 1340 height 554
click at [675, 135] on div "Min: $ 5 , Max: $ 1000 This card only works in The United States Moon 1X Visa® …" at bounding box center [664, 263] width 1207 height 287
drag, startPoint x: 675, startPoint y: 135, endPoint x: 768, endPoint y: 184, distance: 105.8
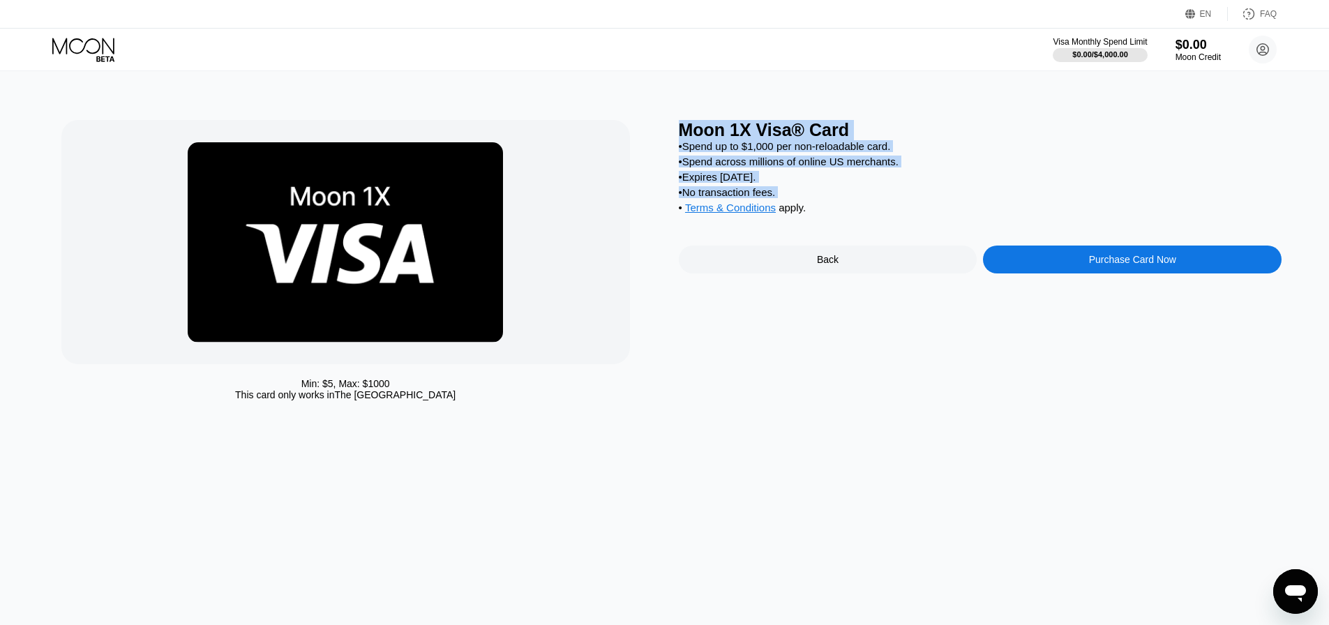
click at [768, 184] on div "Min: $ 5 , Max: $ 1000 This card only works in The United States Moon 1X Visa® …" at bounding box center [664, 263] width 1207 height 287
click at [772, 183] on div "• Expires in 2 months." at bounding box center [981, 177] width 604 height 12
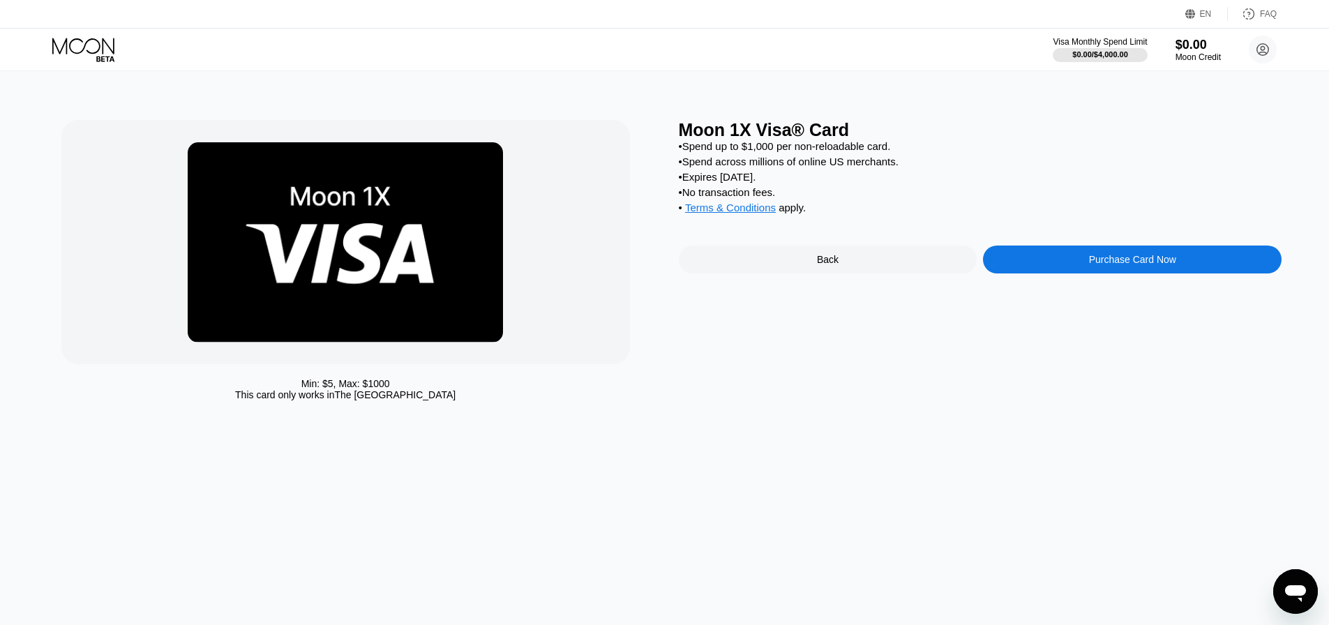
click at [1261, 48] on icon at bounding box center [1263, 50] width 8 height 8
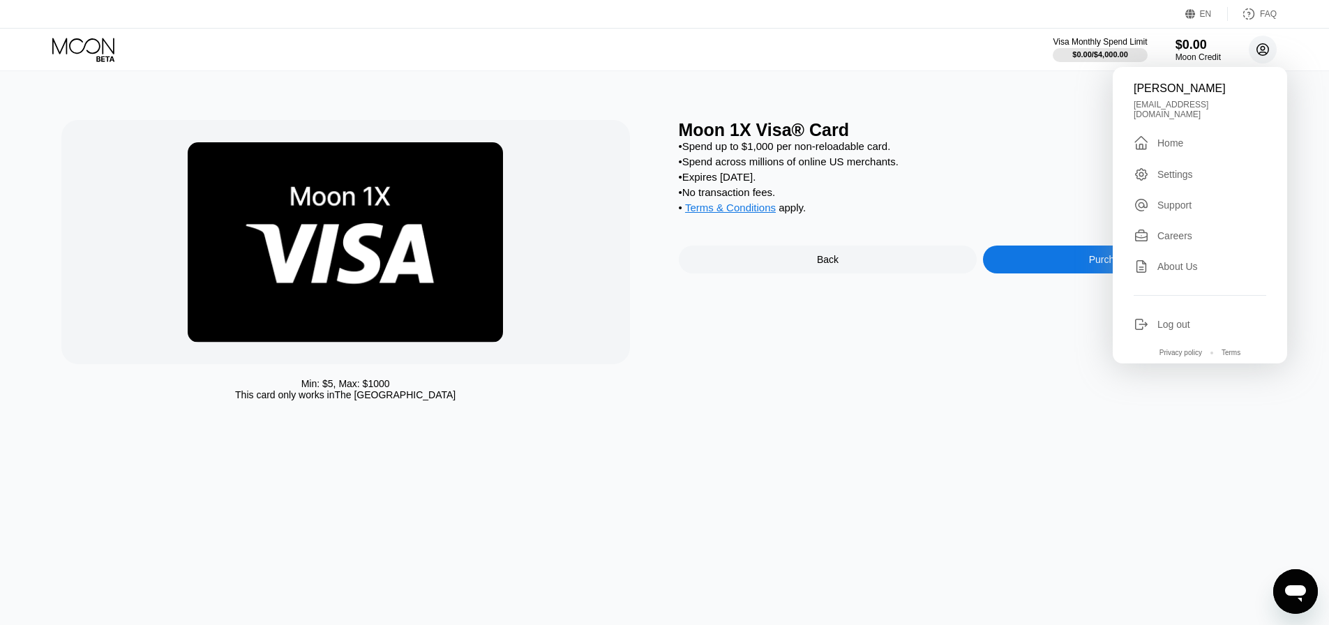
click at [1261, 48] on icon at bounding box center [1263, 50] width 8 height 8
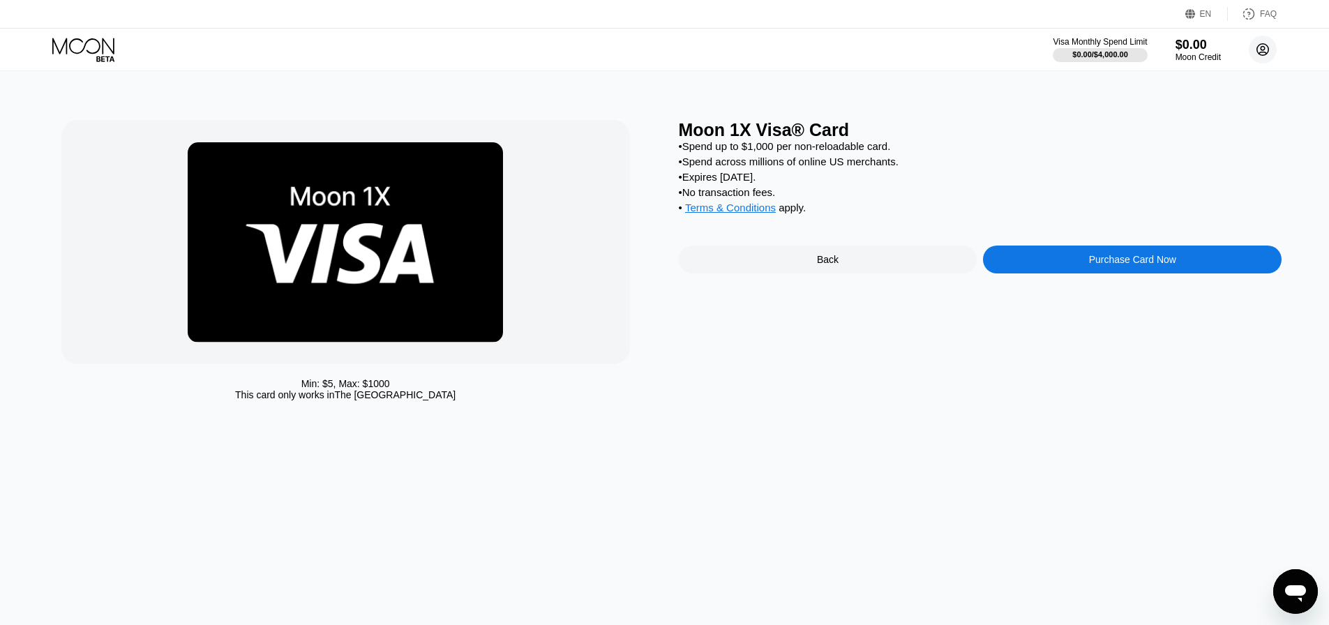
click at [1261, 48] on icon at bounding box center [1263, 50] width 8 height 8
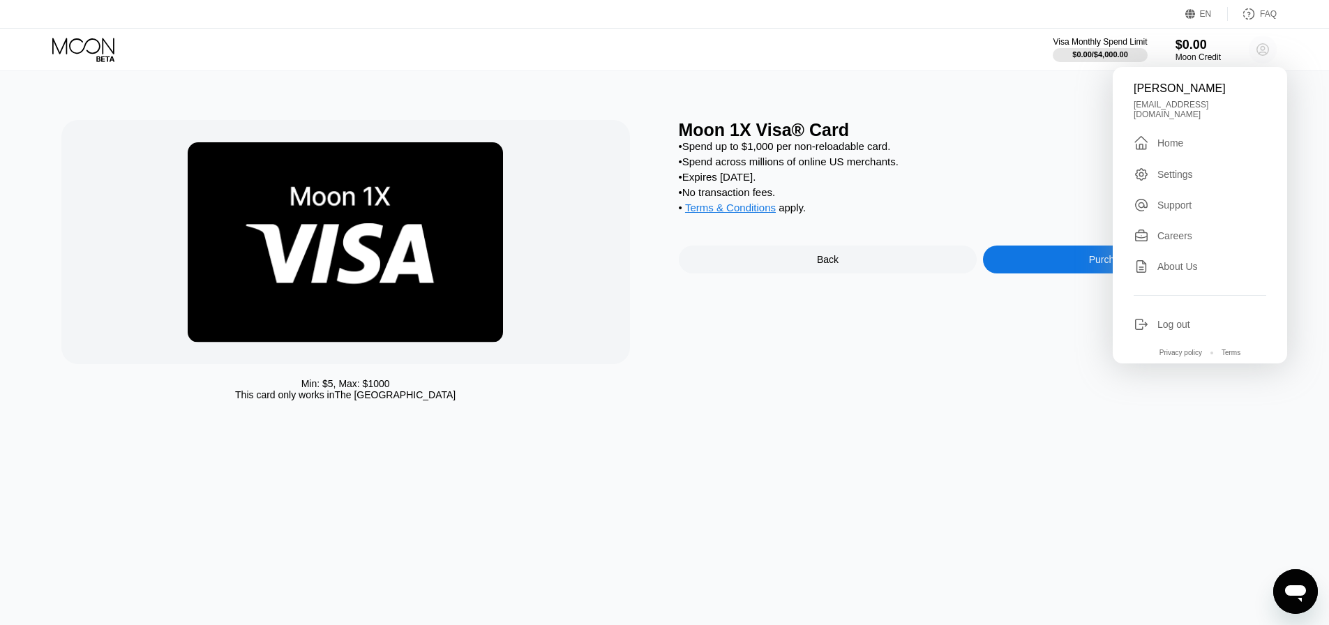
click at [1261, 48] on icon at bounding box center [1263, 50] width 8 height 8
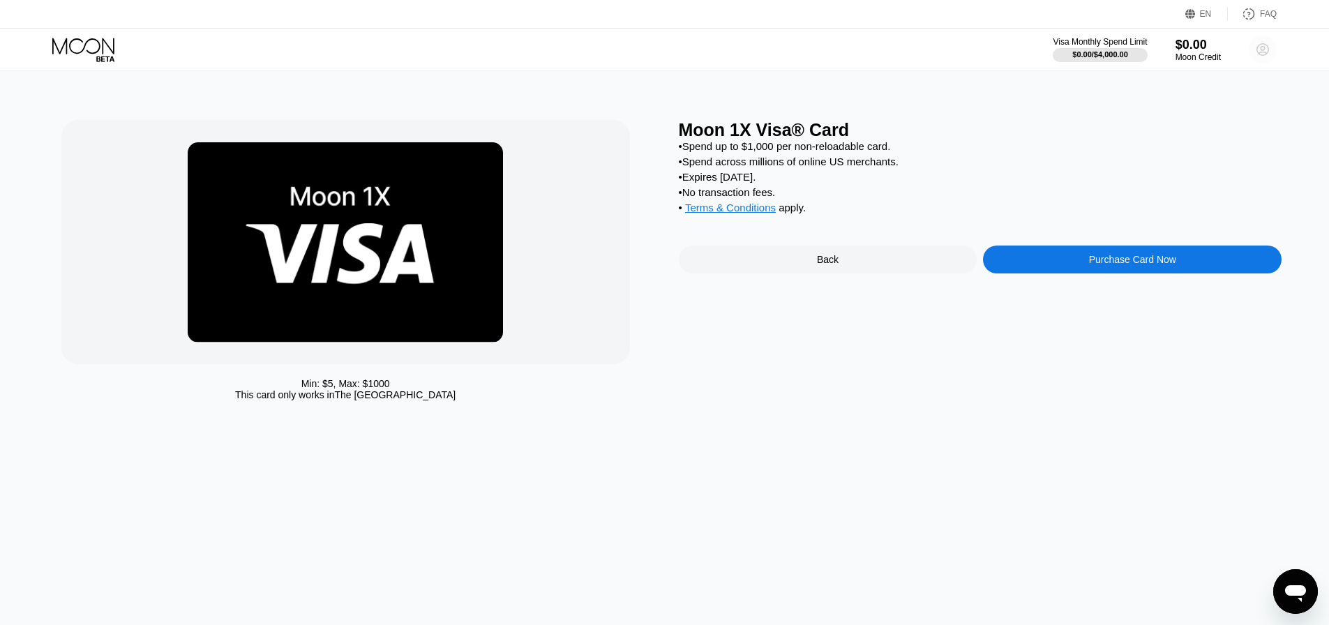
click at [1261, 48] on icon at bounding box center [1263, 50] width 8 height 8
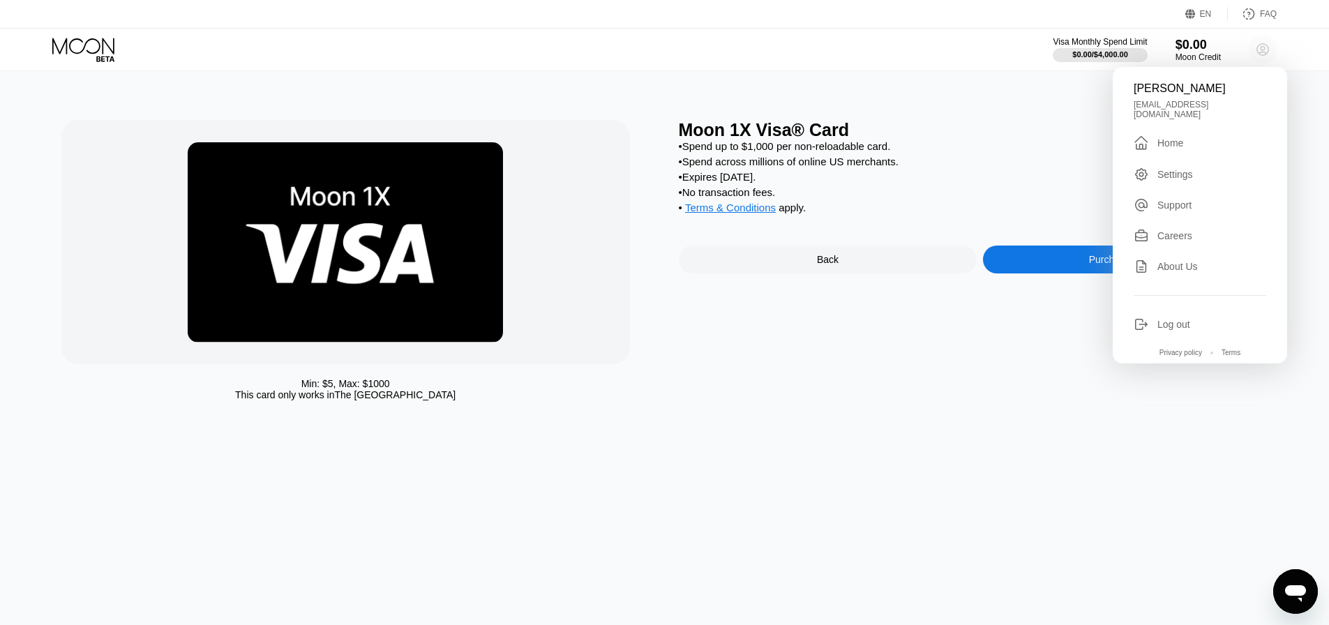
click at [1263, 47] on circle at bounding box center [1263, 50] width 28 height 28
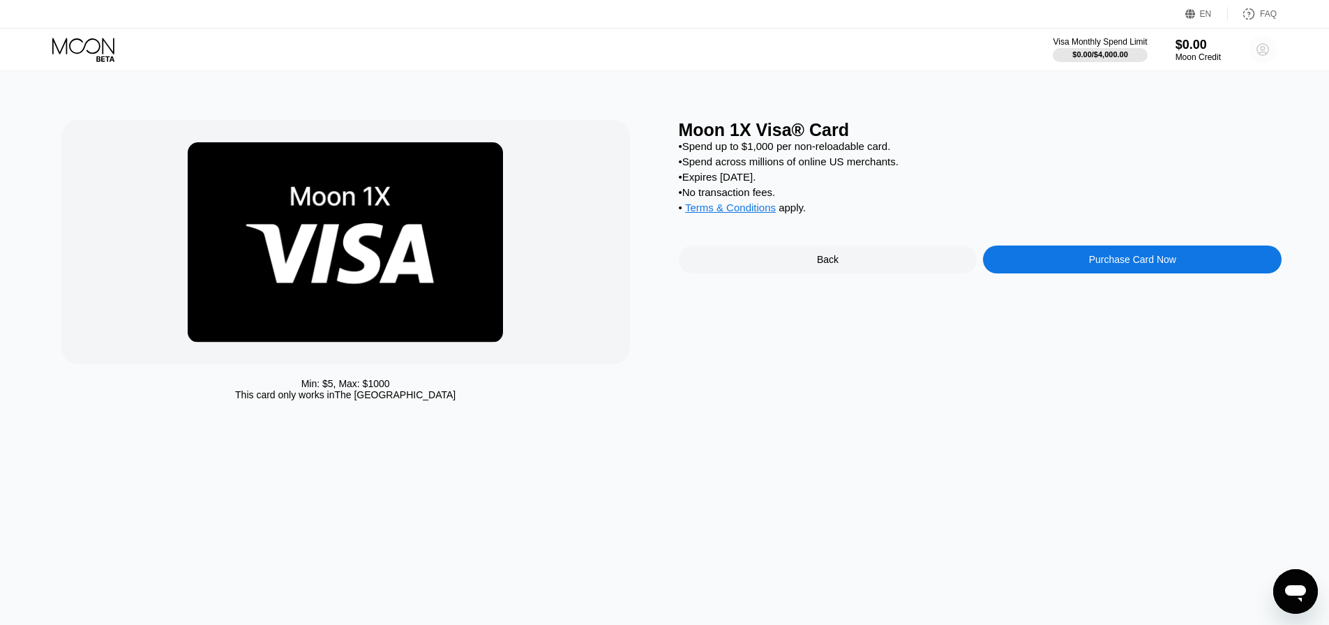
click at [1263, 47] on circle at bounding box center [1263, 50] width 28 height 28
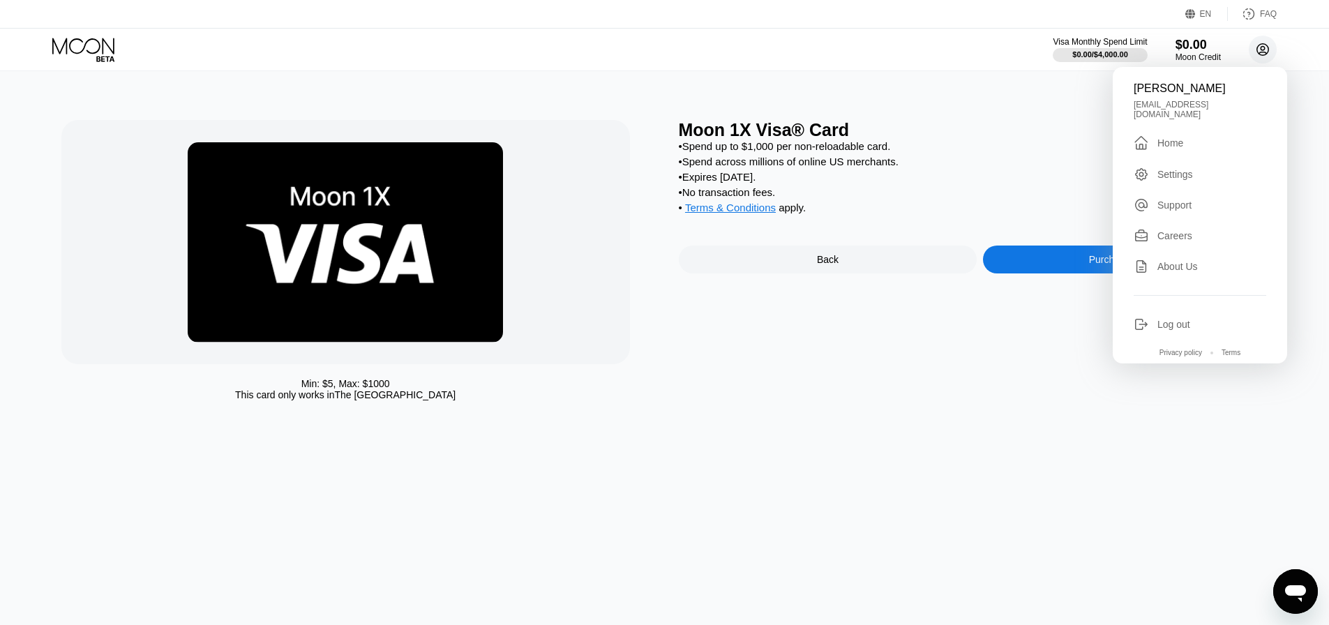
click at [1263, 47] on circle at bounding box center [1263, 50] width 28 height 28
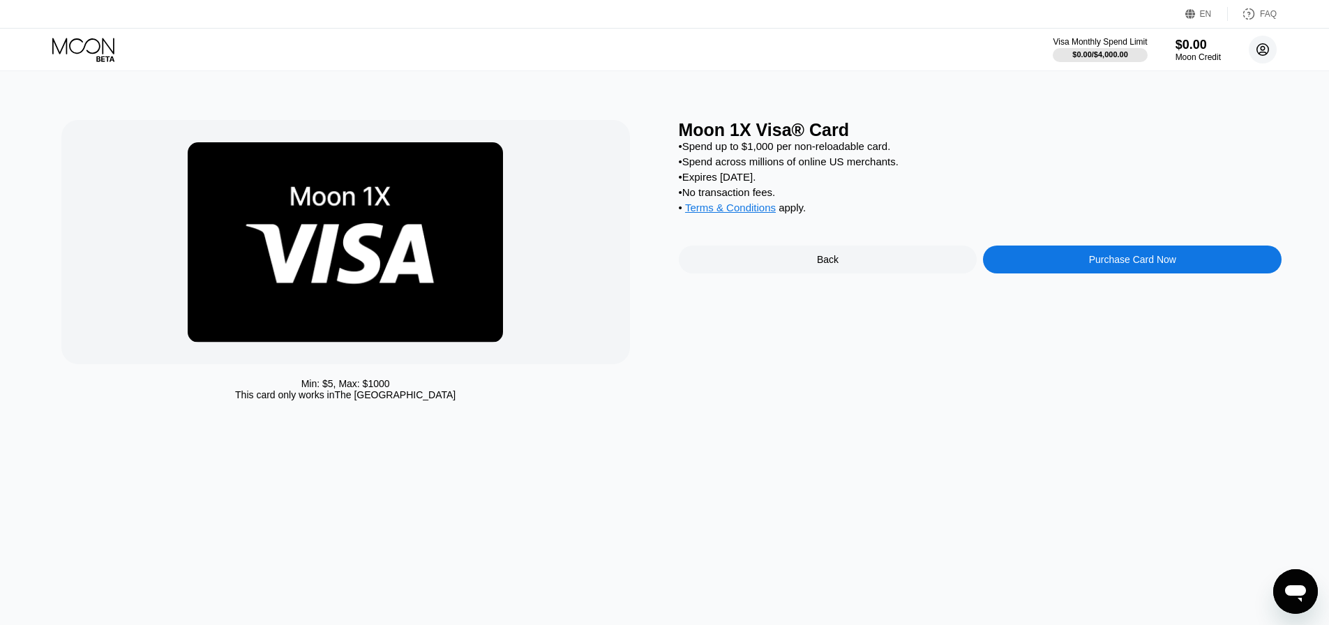
click at [1263, 47] on circle at bounding box center [1263, 50] width 28 height 28
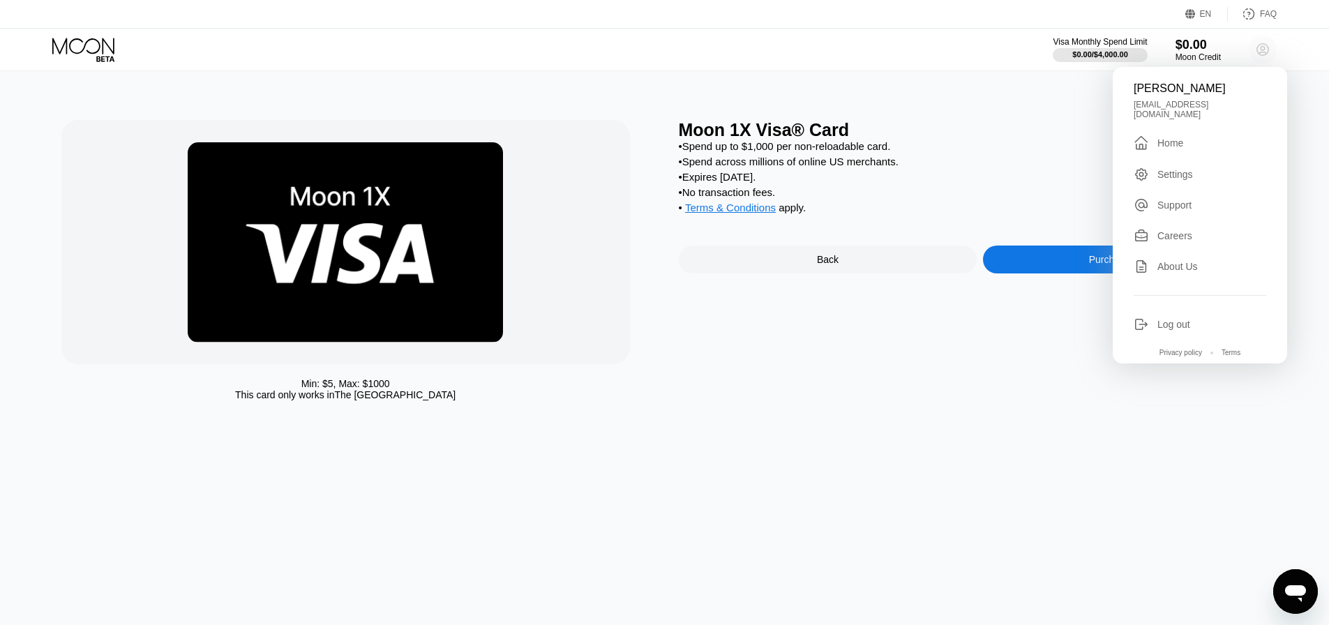
click at [1263, 47] on circle at bounding box center [1263, 50] width 28 height 28
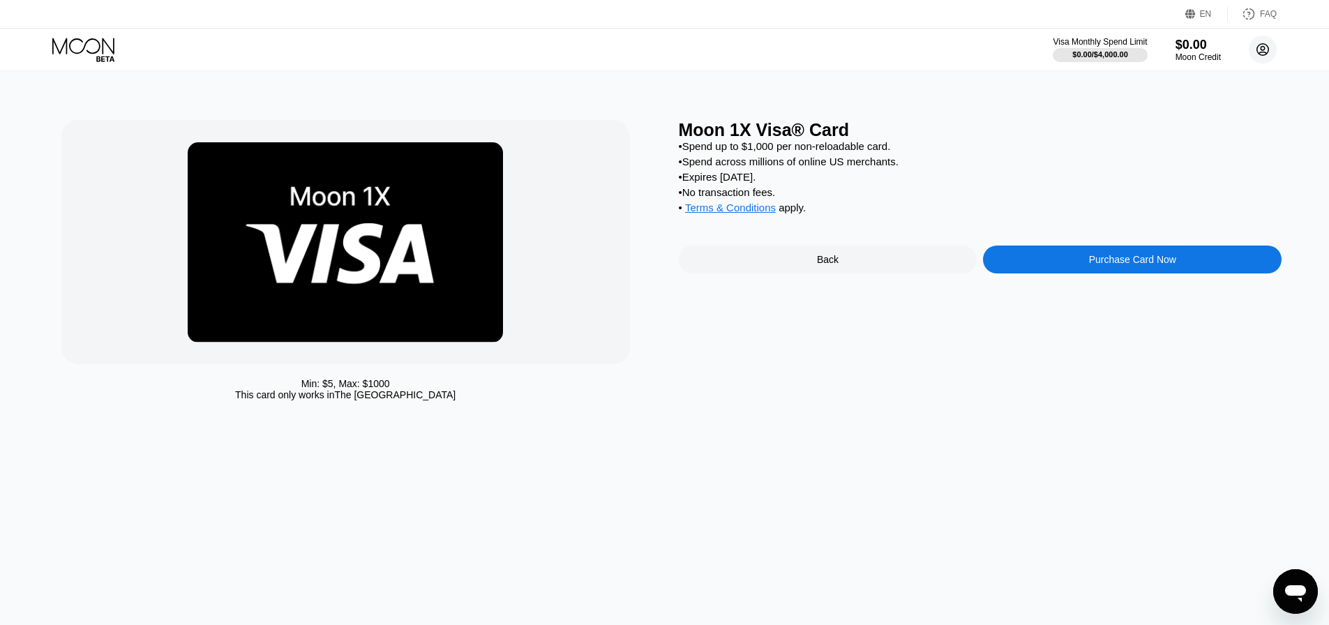
click at [1263, 47] on circle at bounding box center [1263, 50] width 28 height 28
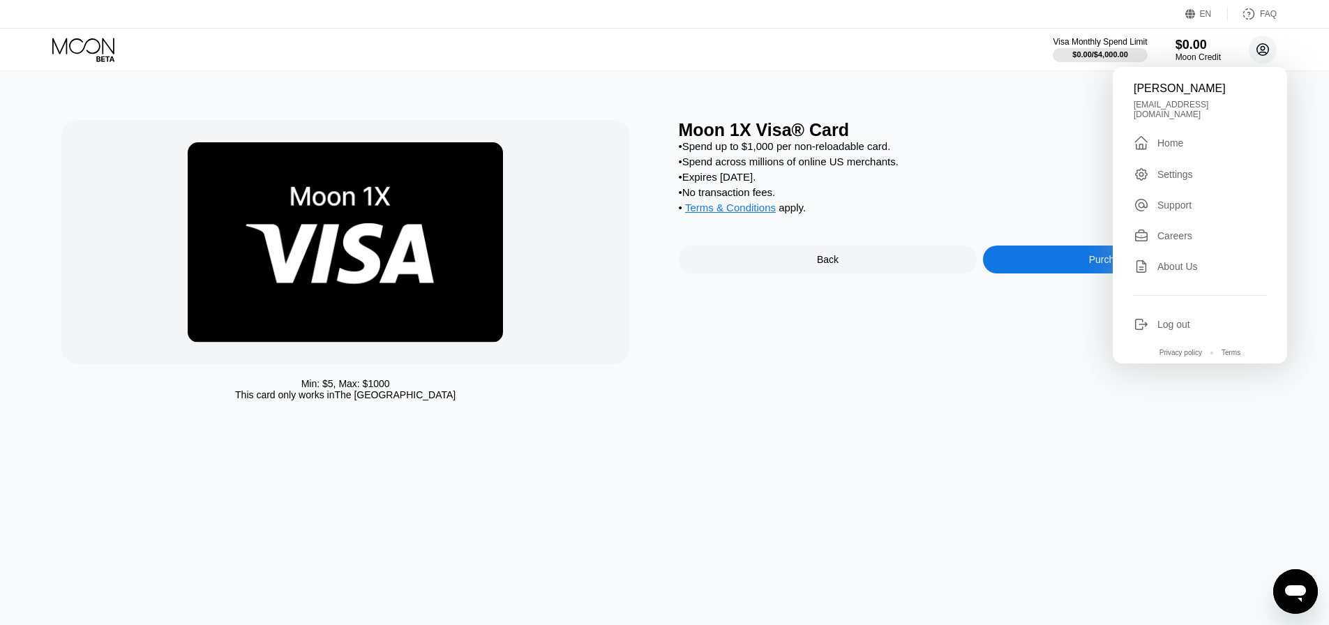
click at [1263, 47] on circle at bounding box center [1263, 50] width 28 height 28
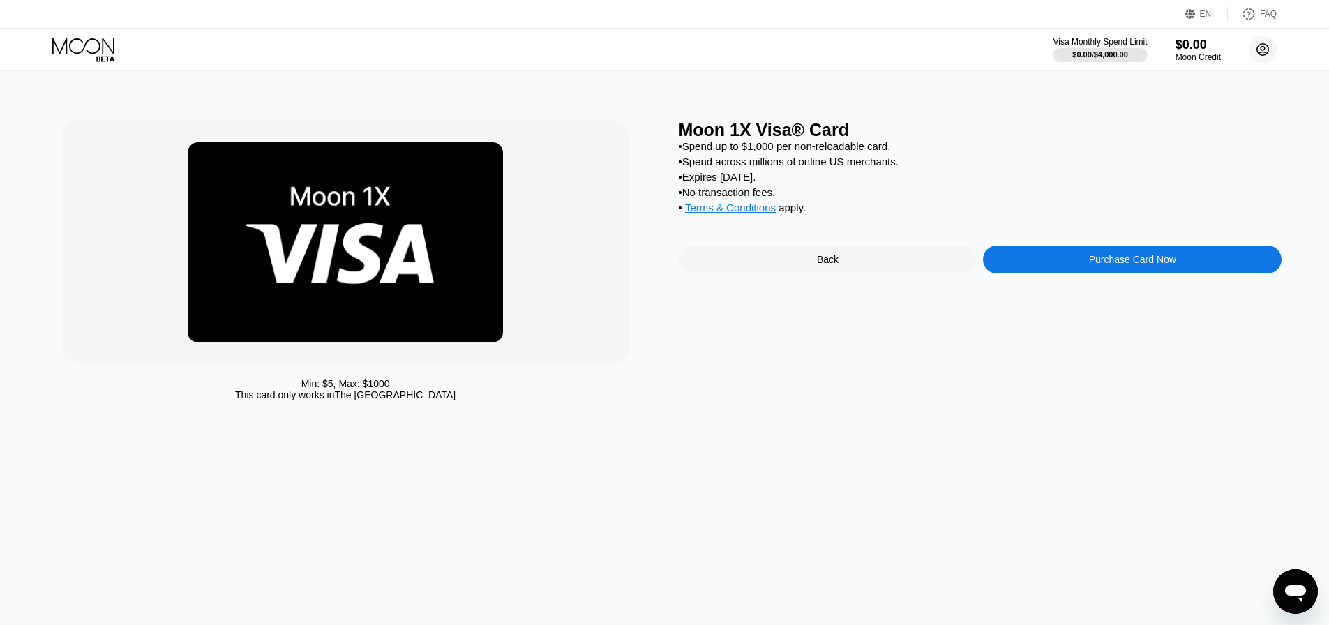
click at [1263, 47] on circle at bounding box center [1263, 50] width 28 height 28
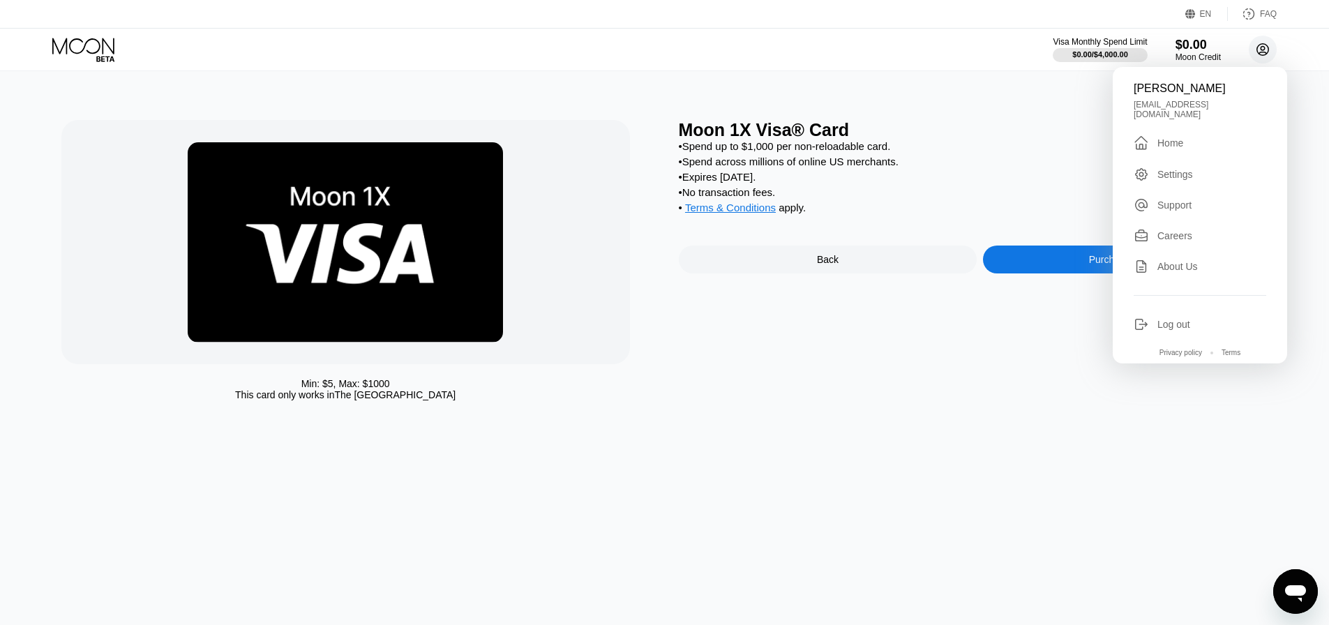
click at [1263, 47] on circle at bounding box center [1263, 50] width 28 height 28
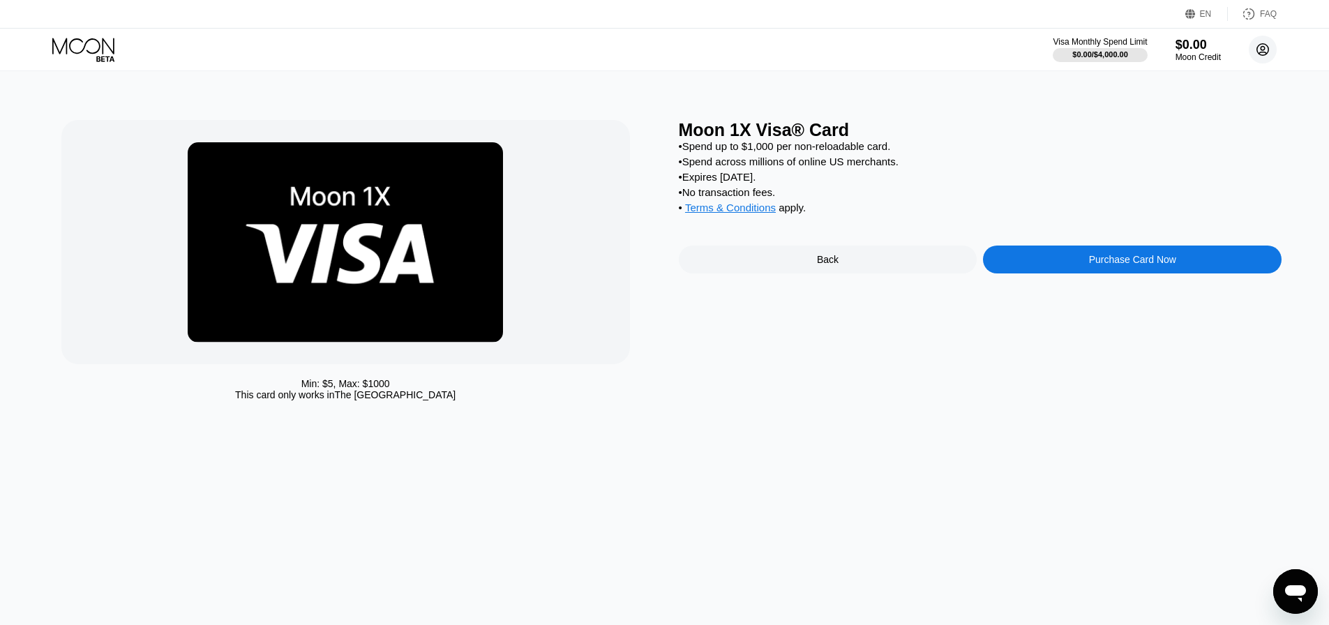
click at [1263, 47] on circle at bounding box center [1263, 50] width 28 height 28
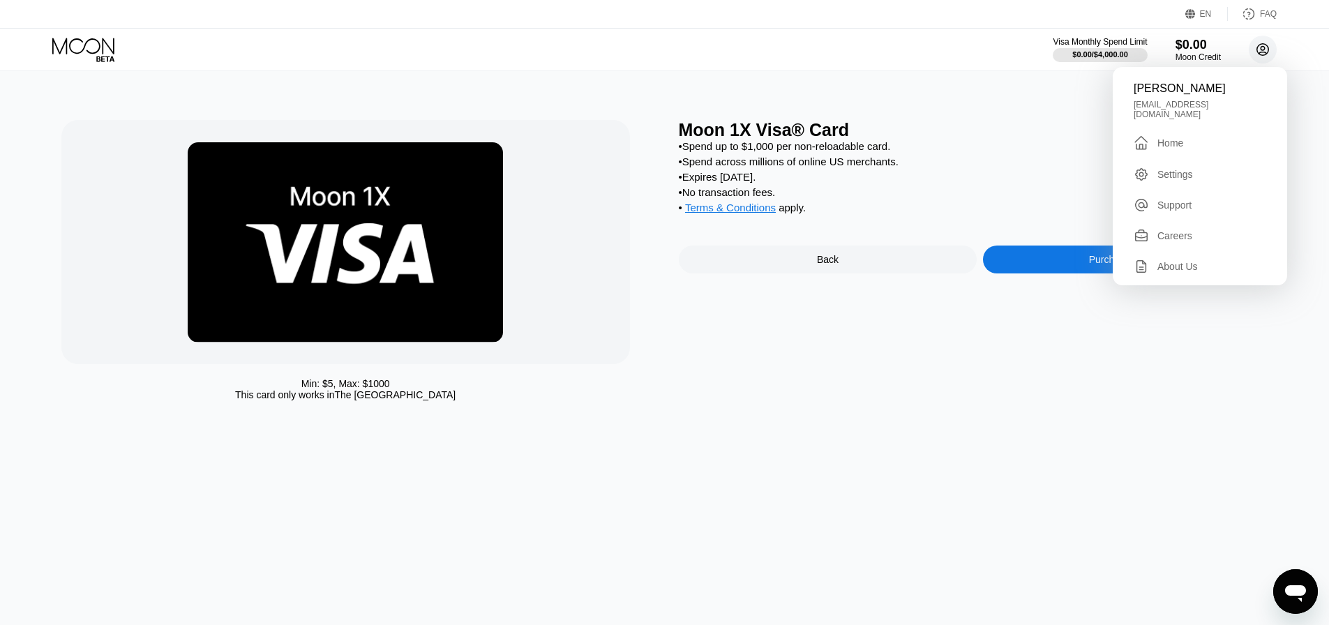
click at [1263, 47] on circle at bounding box center [1263, 50] width 28 height 28
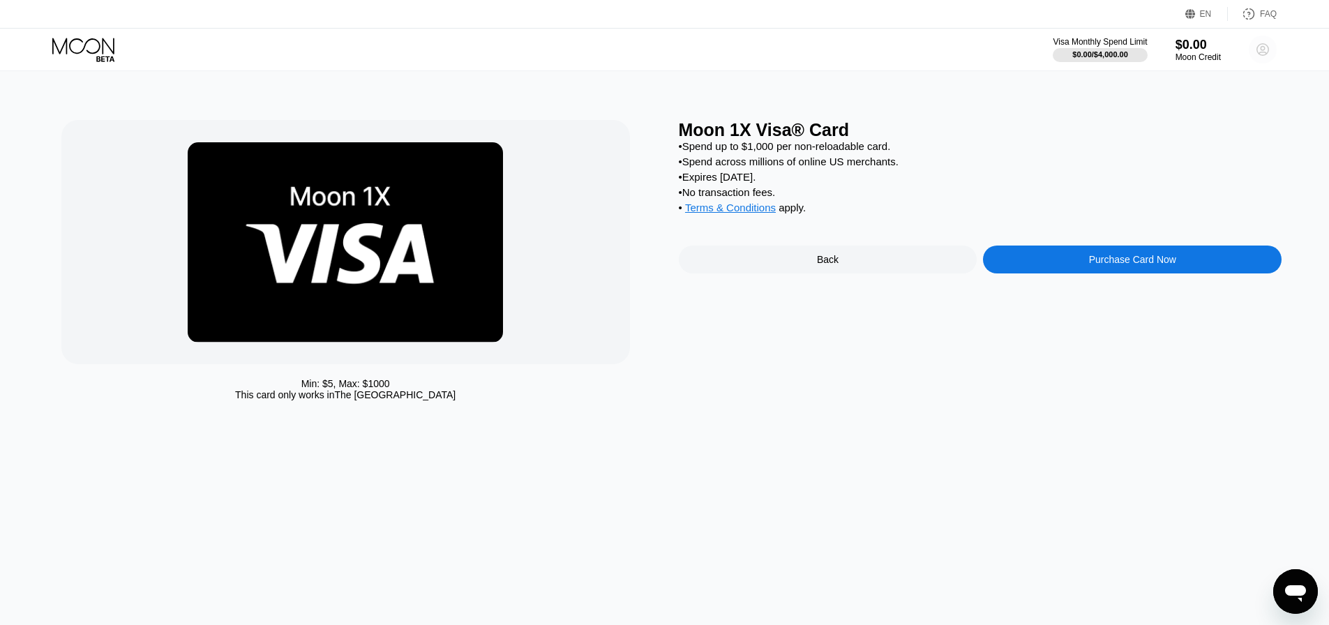
click at [1263, 47] on circle at bounding box center [1263, 50] width 28 height 28
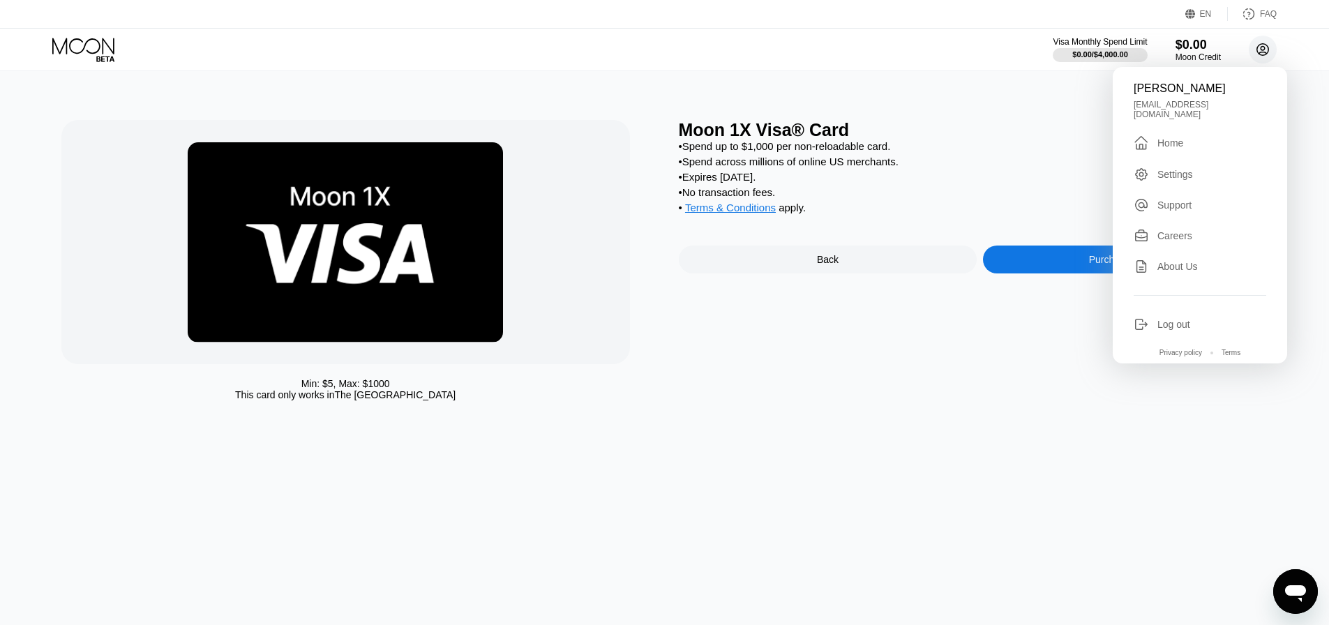
click at [1263, 47] on circle at bounding box center [1263, 50] width 28 height 28
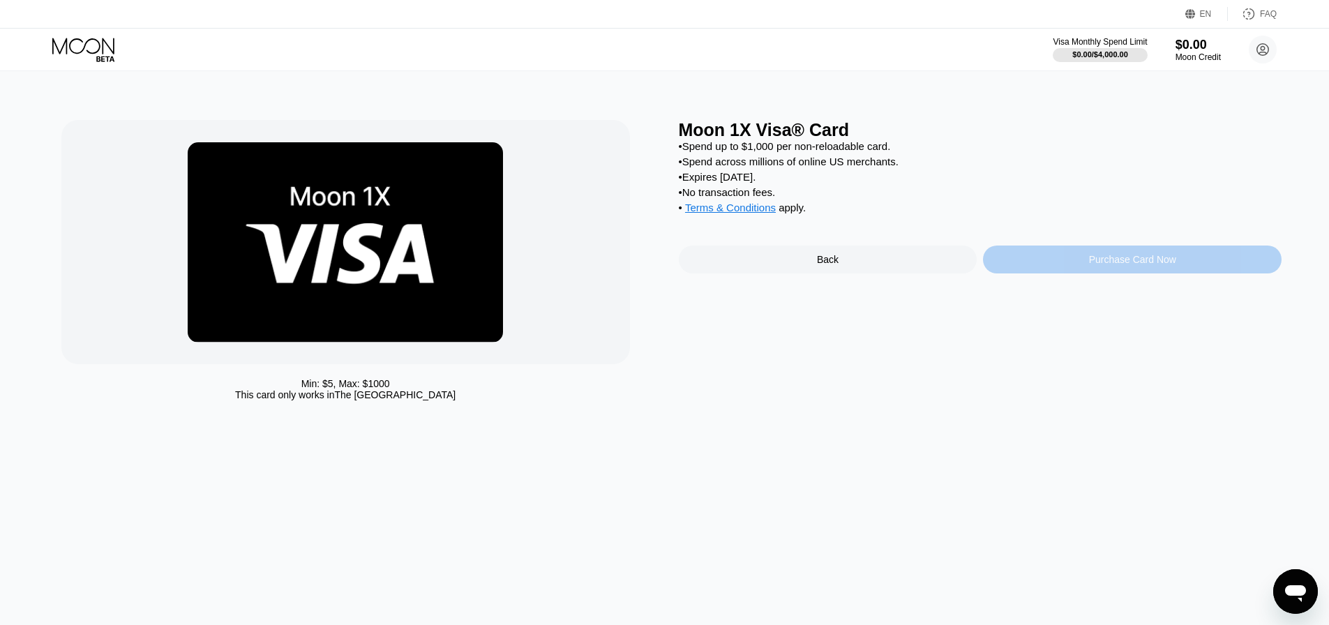
click at [1074, 268] on div "Purchase Card Now" at bounding box center [1132, 260] width 299 height 28
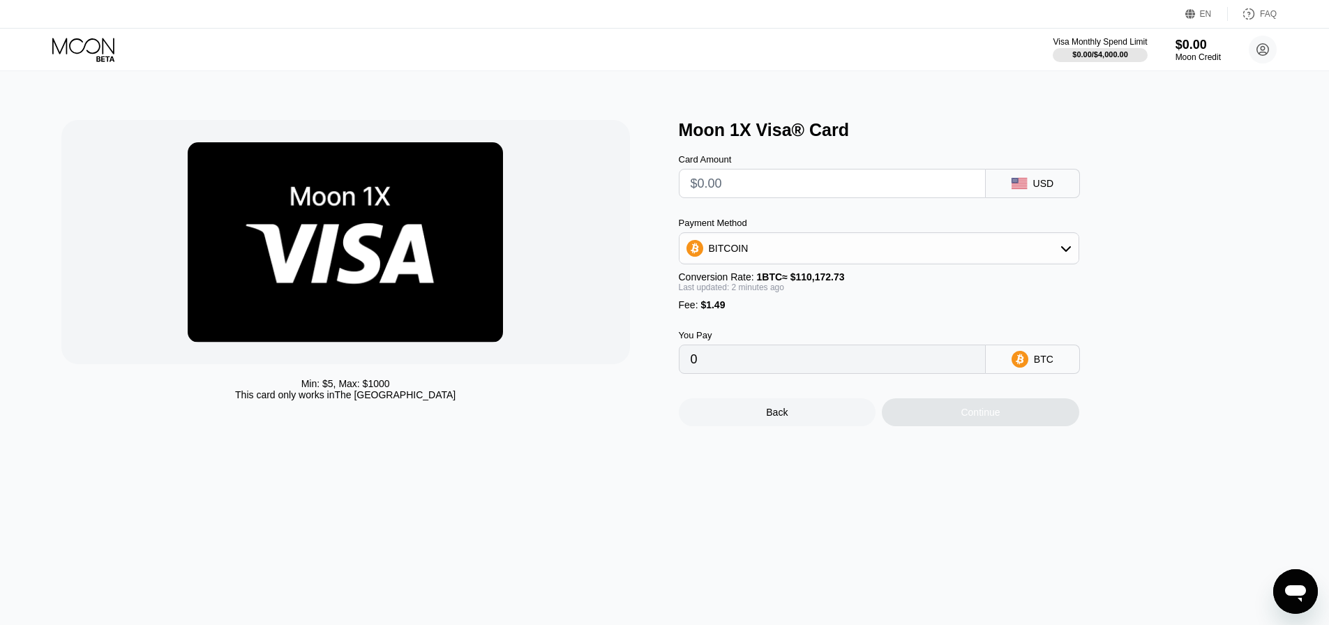
click at [835, 197] on input "text" at bounding box center [832, 184] width 283 height 28
type input "$1"
type input "0.00002261"
type input "$15"
type input "0.00014968"
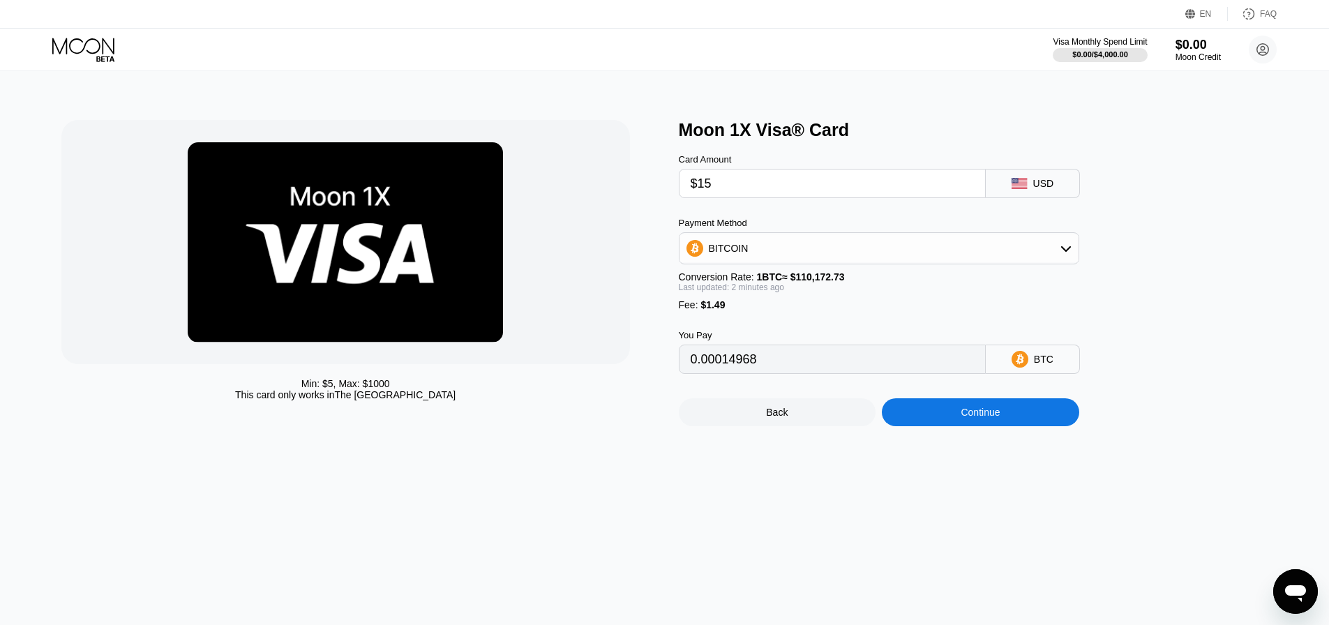
type input "$15"
click at [819, 247] on div "BITCOIN" at bounding box center [879, 248] width 399 height 28
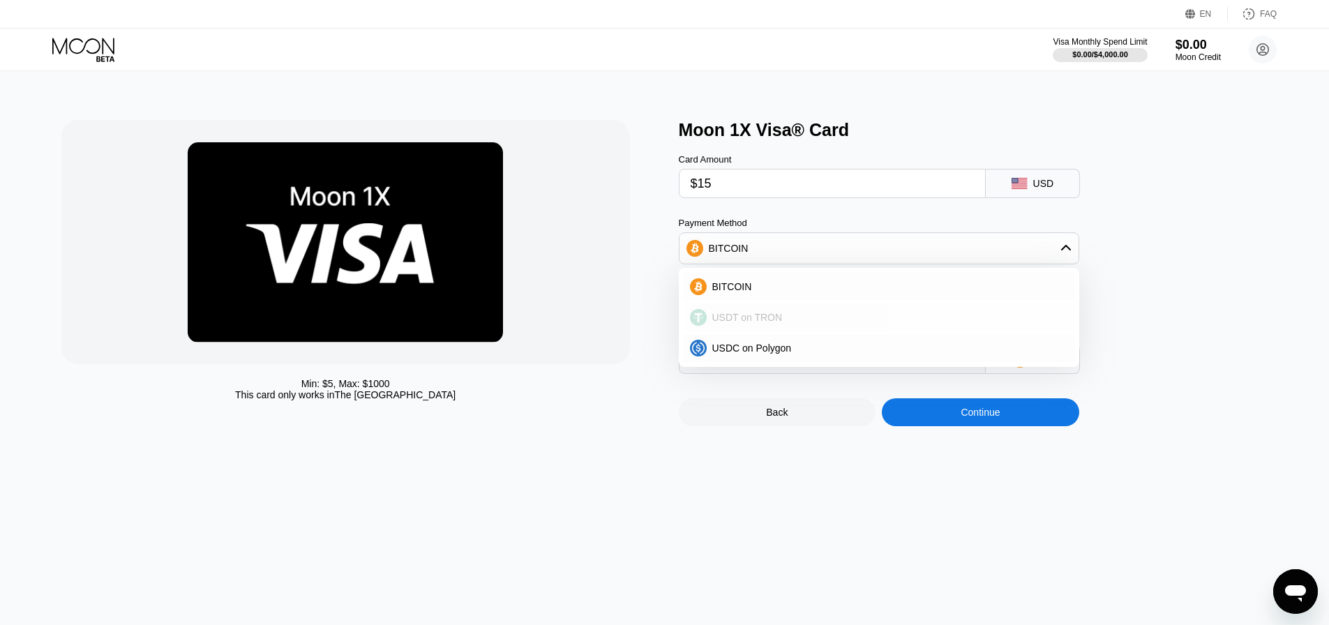
click at [774, 315] on div "USDT on TRON" at bounding box center [879, 318] width 392 height 28
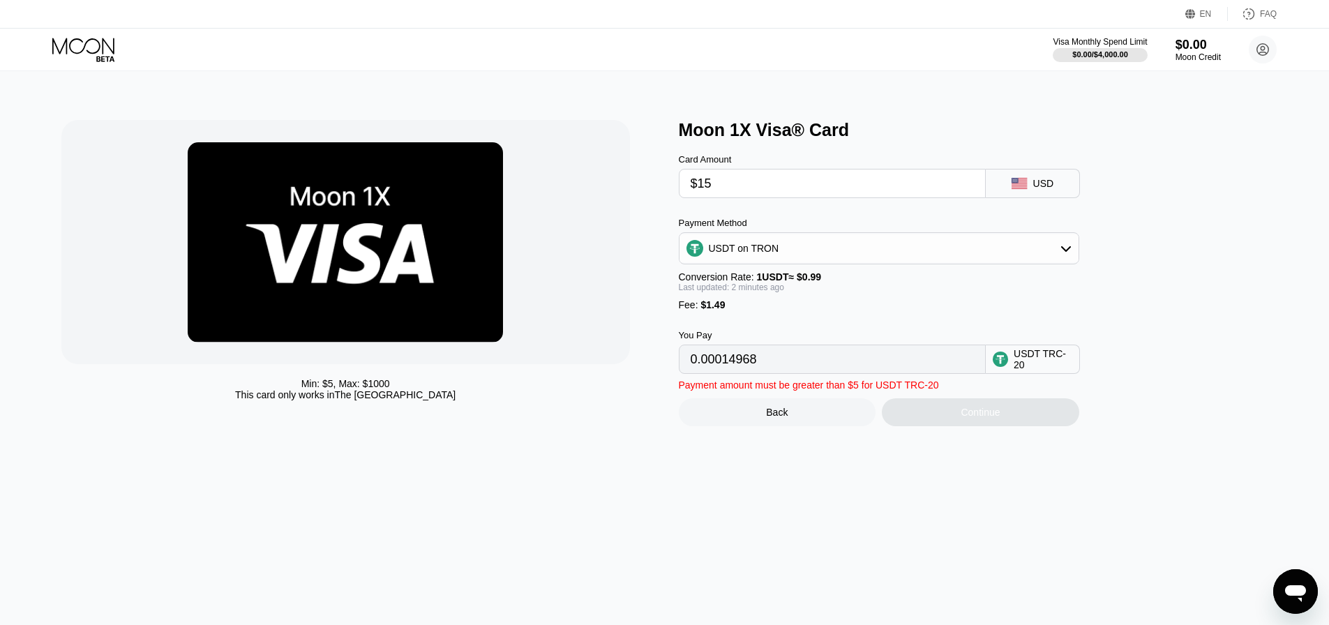
type input "16.66"
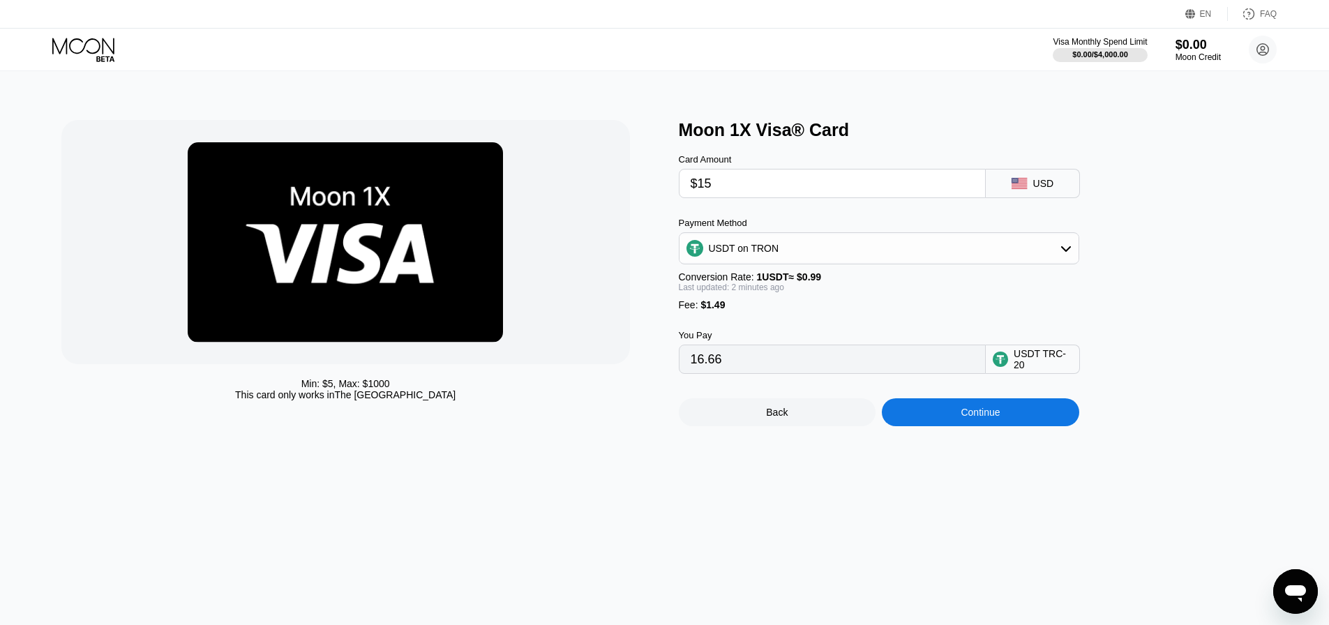
drag, startPoint x: 728, startPoint y: 369, endPoint x: 660, endPoint y: 368, distance: 67.7
click at [660, 368] on div "Min: $ 5 , Max: $ 1000 This card only works in The United States Moon 1X Visa® …" at bounding box center [664, 273] width 1207 height 306
click at [660, 368] on div "Min: $ 5 , Max: $ 1000 This card only works in The United States" at bounding box center [363, 273] width 604 height 306
drag, startPoint x: 724, startPoint y: 188, endPoint x: 581, endPoint y: 185, distance: 143.1
click at [598, 186] on div "Min: $ 5 , Max: $ 1000 This card only works in The United States Moon 1X Visa® …" at bounding box center [664, 273] width 1207 height 306
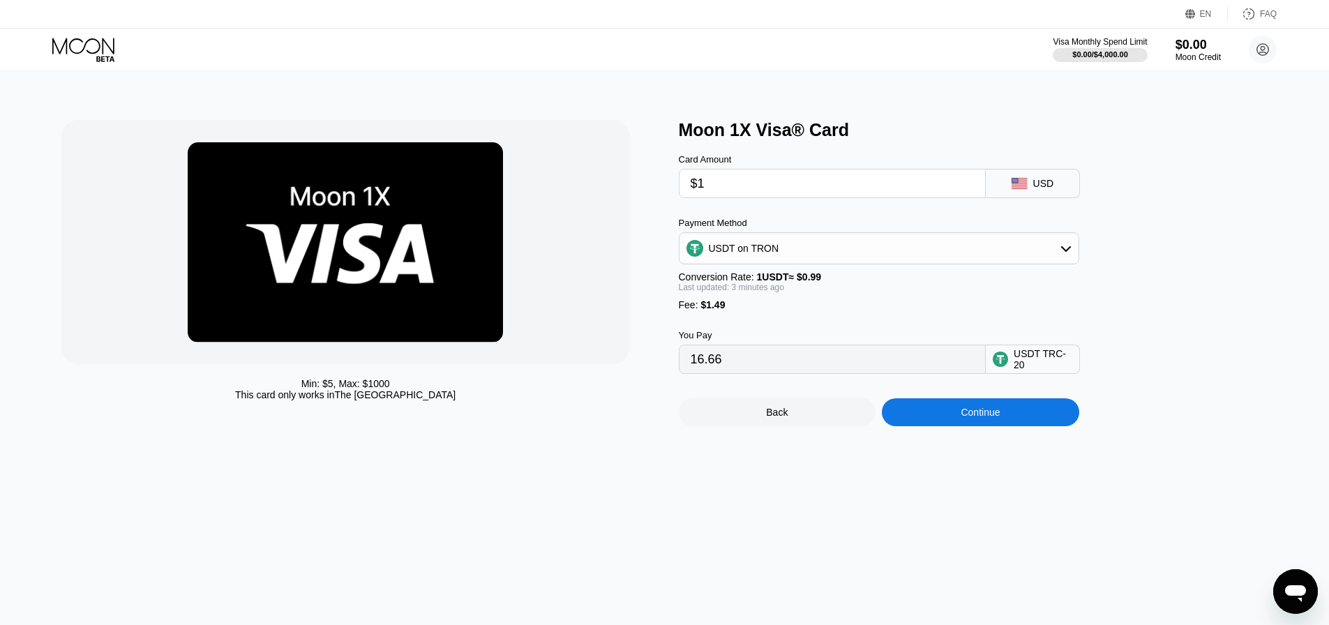
type input "$13"
type input "14.64"
type input "$13"
click at [643, 465] on div "Min: $ 5 , Max: $ 1000 This card only works in The United States Moon 1X Visa® …" at bounding box center [665, 348] width 1340 height 554
click at [908, 422] on div "Continue" at bounding box center [980, 412] width 197 height 28
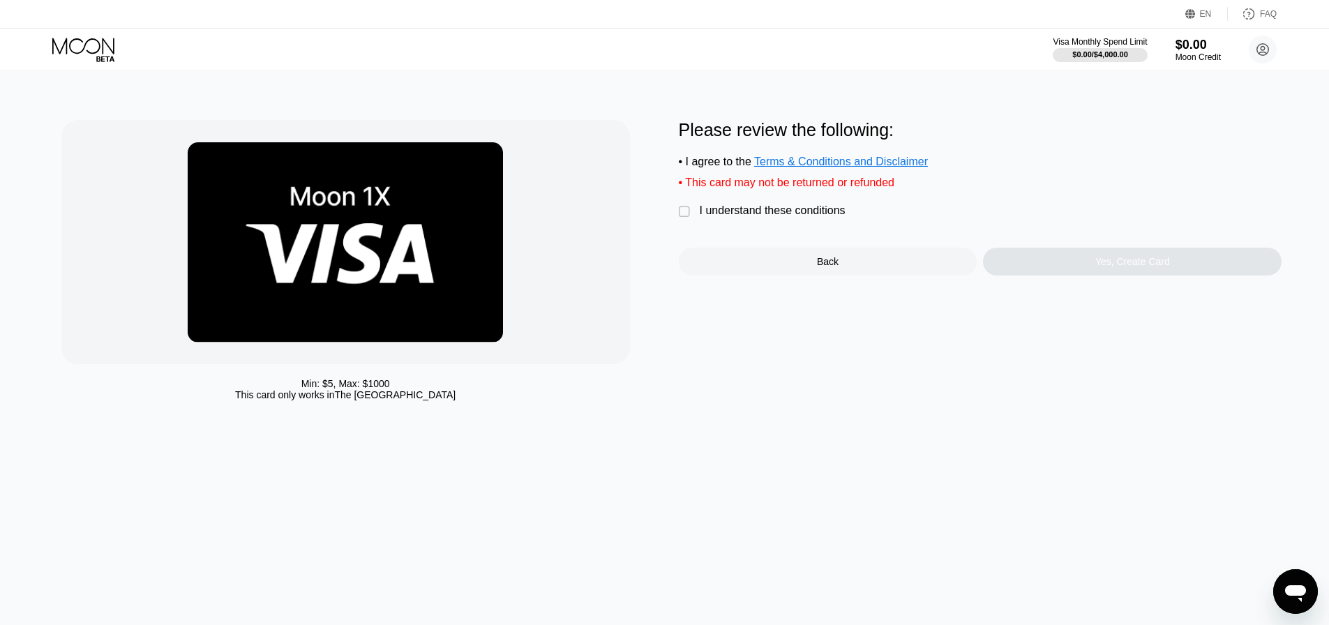
click at [726, 217] on div "I understand these conditions" at bounding box center [773, 210] width 146 height 13
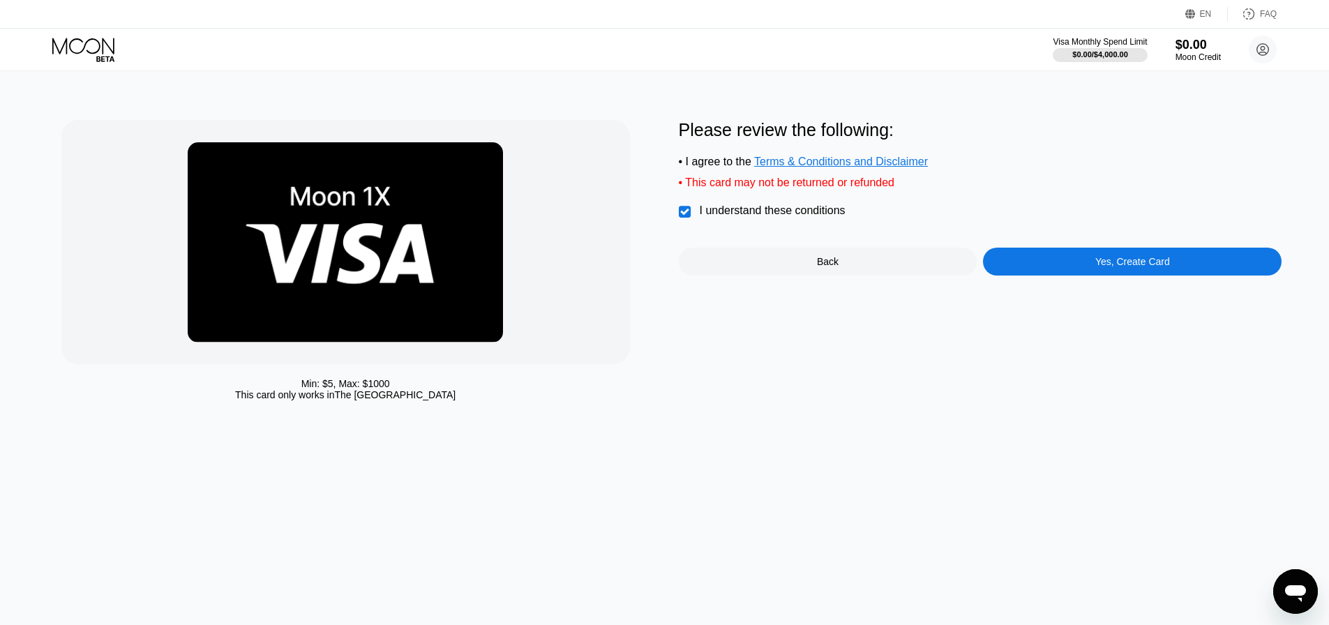
click at [1067, 276] on div "Yes, Create Card" at bounding box center [1132, 262] width 299 height 28
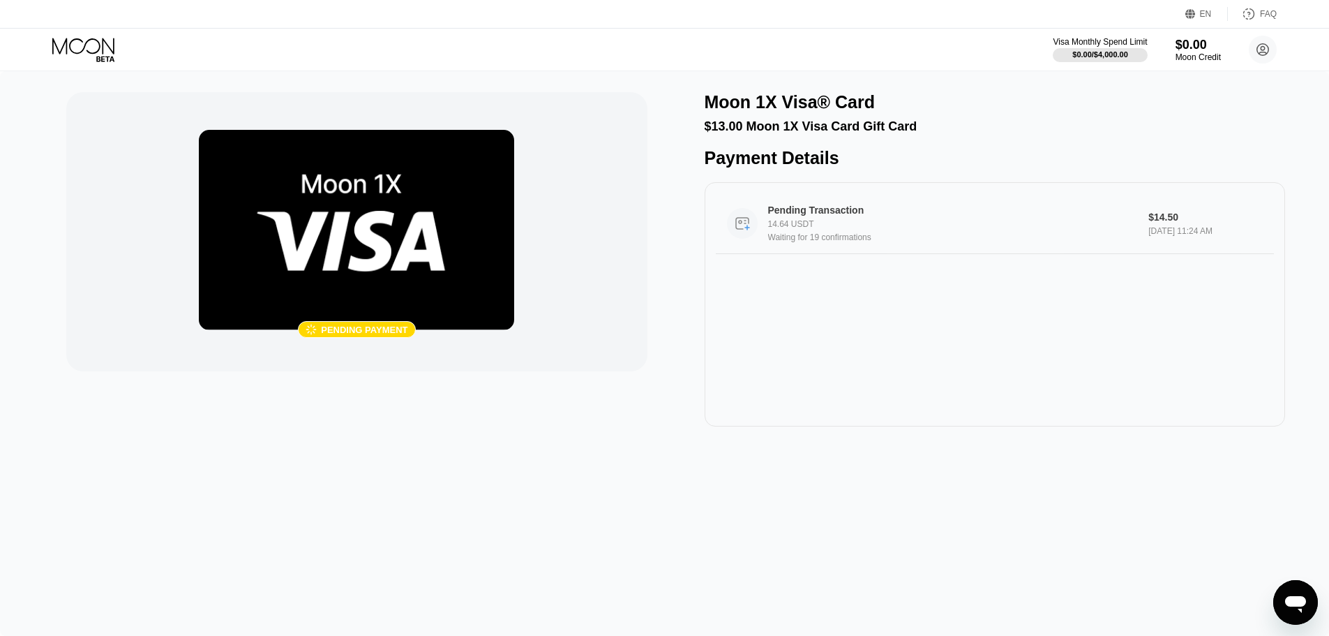
click at [889, 227] on div "Pending Transaction 14.64 USDT Waiting for 19 confirmations" at bounding box center [953, 223] width 370 height 38
drag, startPoint x: 712, startPoint y: 107, endPoint x: 916, endPoint y: 144, distance: 207.7
click at [916, 144] on div "Moon 1X Visa® Card $13.00 Moon 1X Visa Card Gift Card Payment Details Pending T…" at bounding box center [995, 259] width 581 height 334
click at [831, 242] on div "Waiting for 21 confirmations" at bounding box center [953, 237] width 370 height 10
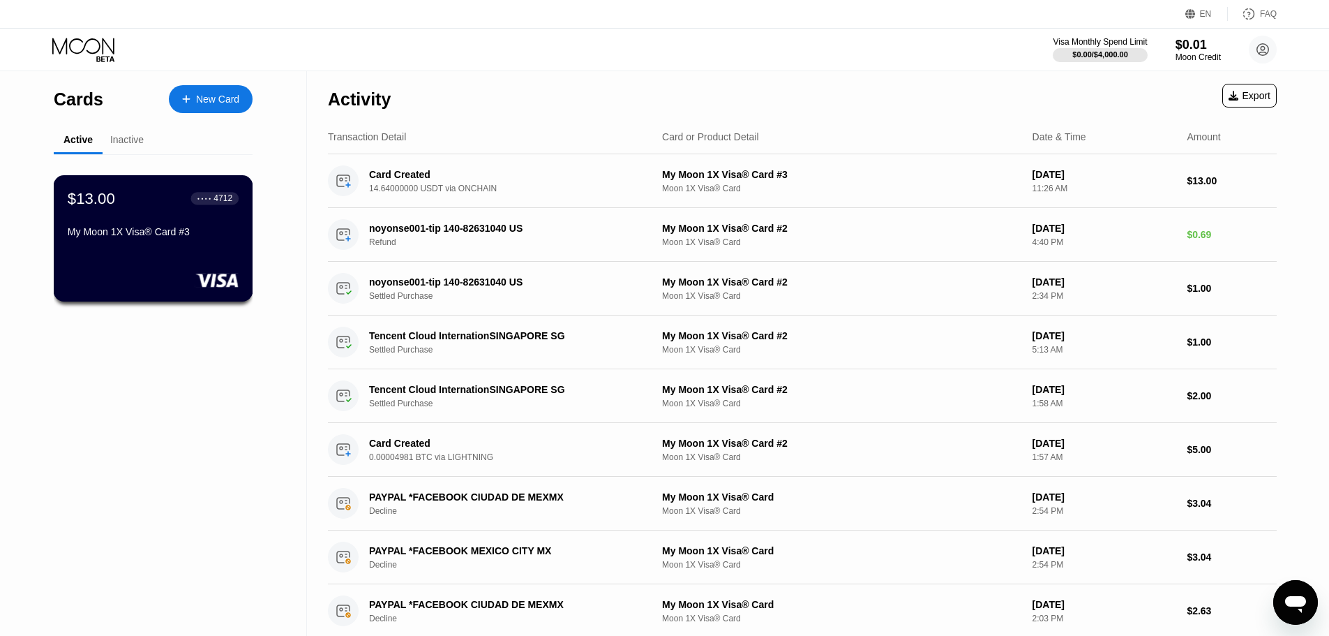
click at [160, 227] on div "$13.00 ● ● ● ● 4712 My Moon 1X Visa® Card #3" at bounding box center [153, 216] width 171 height 54
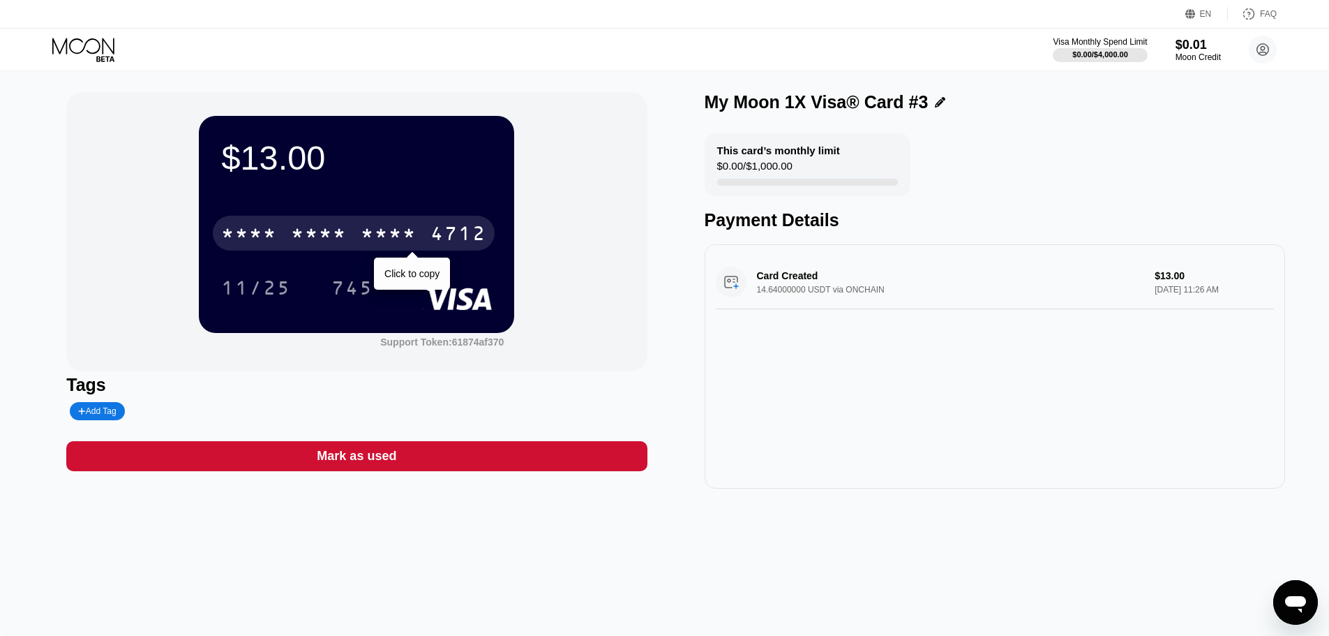
click at [404, 240] on div "* * * *" at bounding box center [389, 235] width 56 height 22
